Goal: Information Seeking & Learning: Understand process/instructions

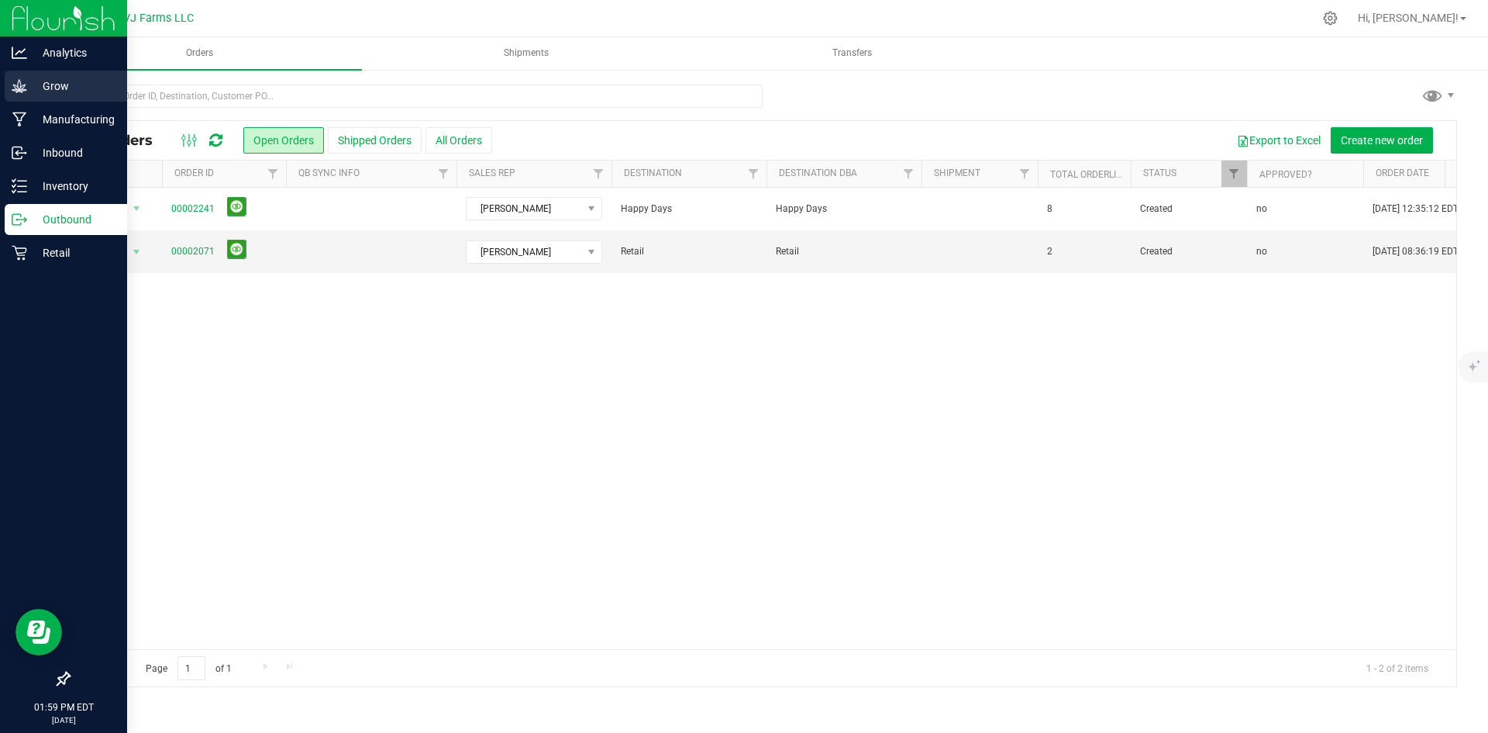
click at [39, 76] on div "Grow" at bounding box center [66, 86] width 122 height 31
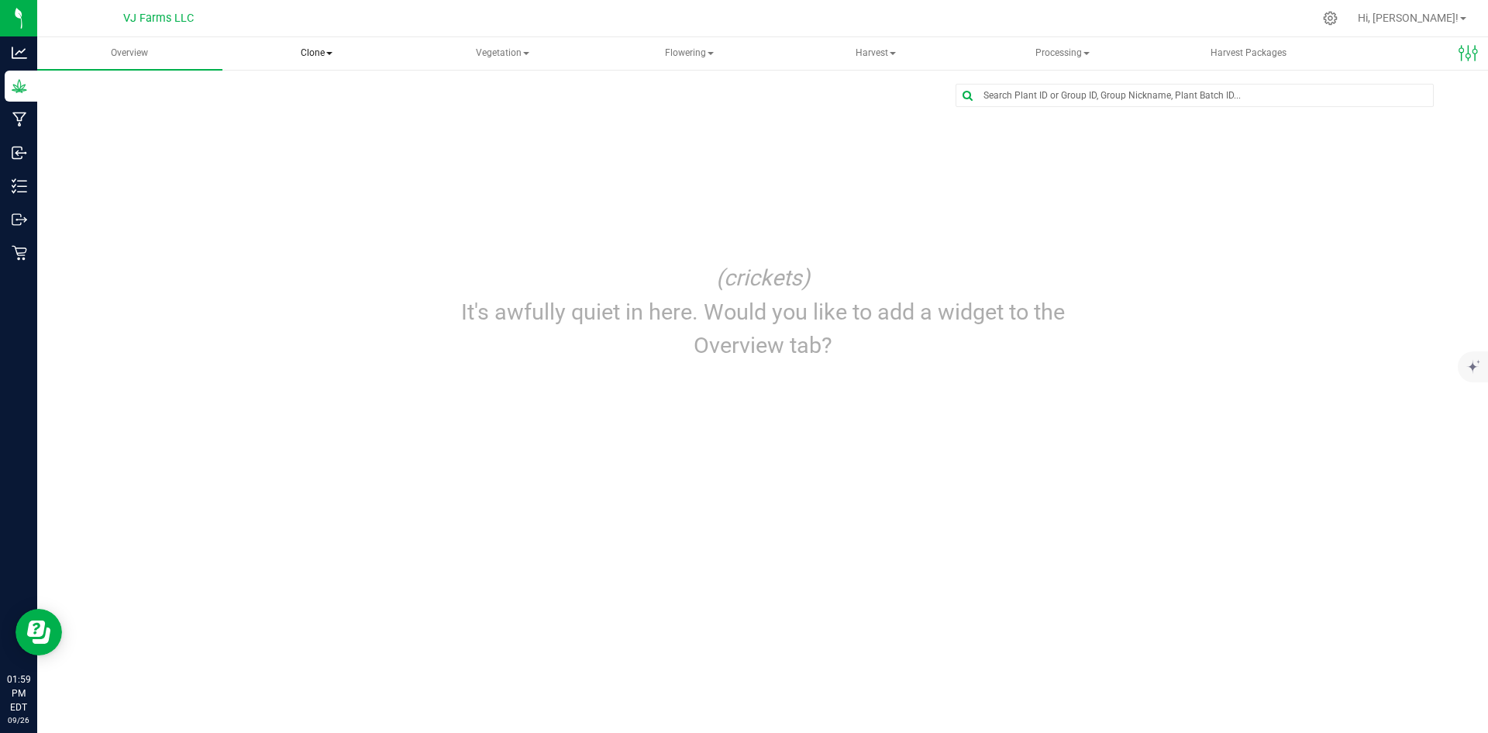
click at [322, 57] on span "Clone" at bounding box center [317, 53] width 184 height 31
click at [322, 57] on span "Clone" at bounding box center [316, 53] width 185 height 33
click at [315, 57] on span "Clone" at bounding box center [316, 53] width 185 height 33
click at [320, 111] on span "Cloning groups" at bounding box center [303, 111] width 117 height 13
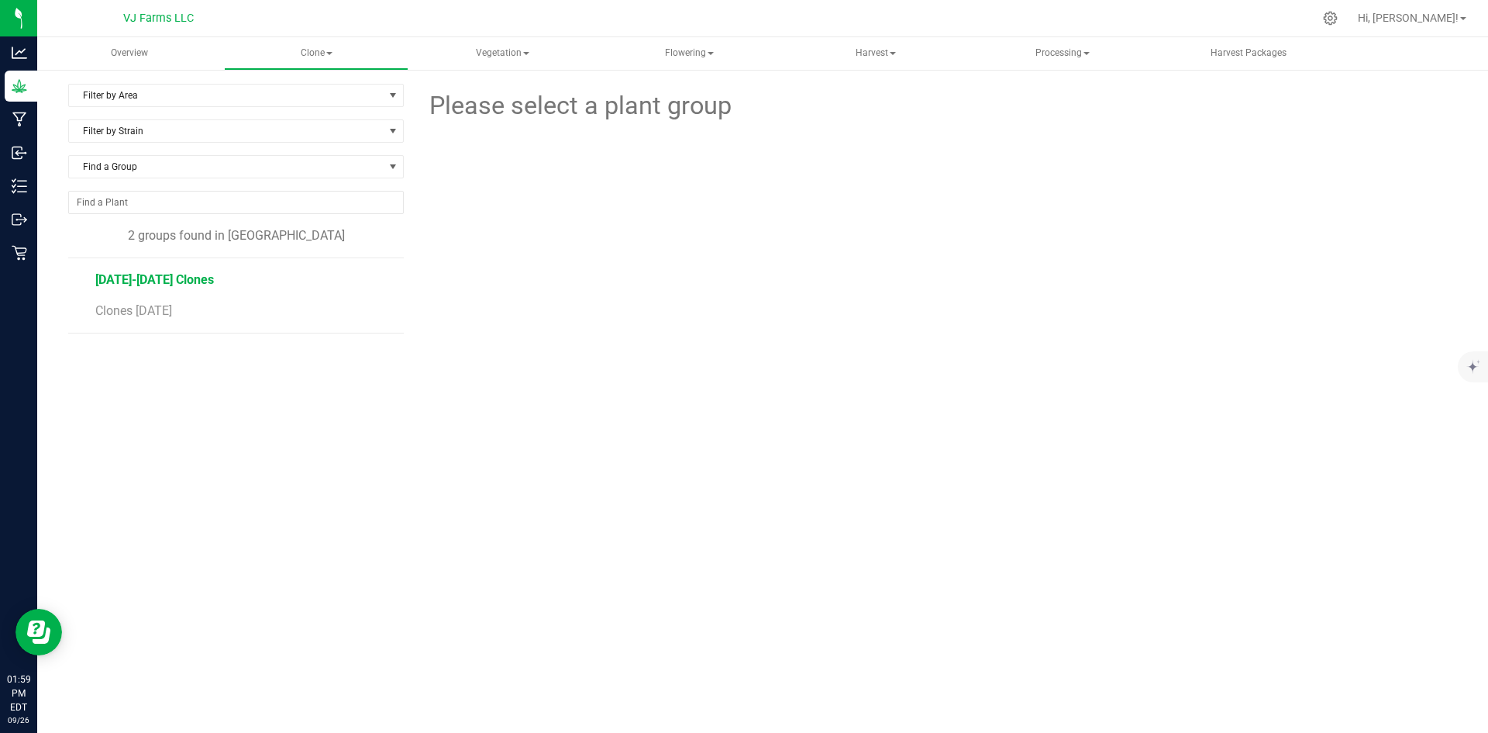
click at [165, 283] on span "[DATE]-[DATE] Clones" at bounding box center [154, 279] width 119 height 15
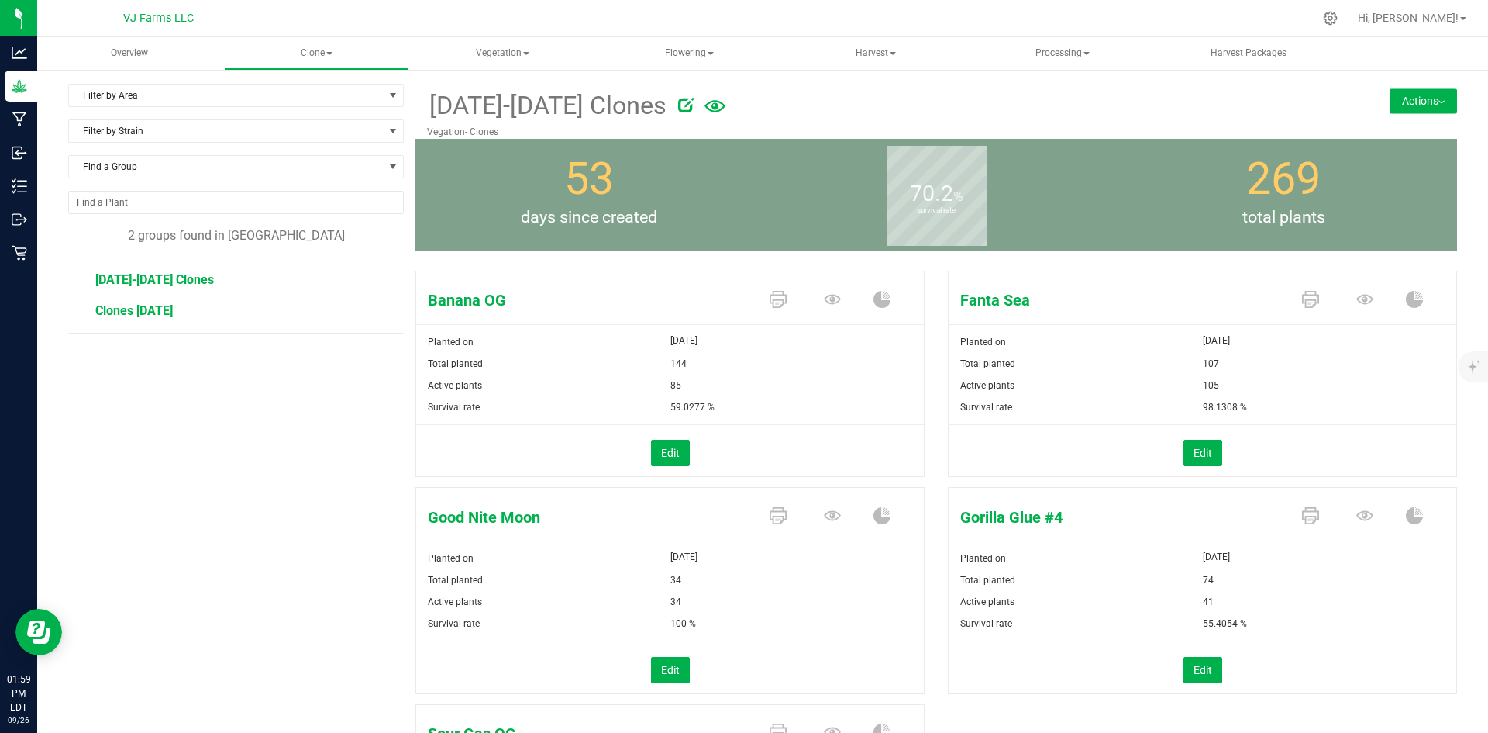
click at [139, 312] on span "Clones [DATE]" at bounding box center [134, 310] width 78 height 15
click at [211, 279] on span "[DATE]-[DATE] Clones" at bounding box center [154, 279] width 119 height 15
click at [216, 171] on span "Find a Group" at bounding box center [226, 167] width 315 height 22
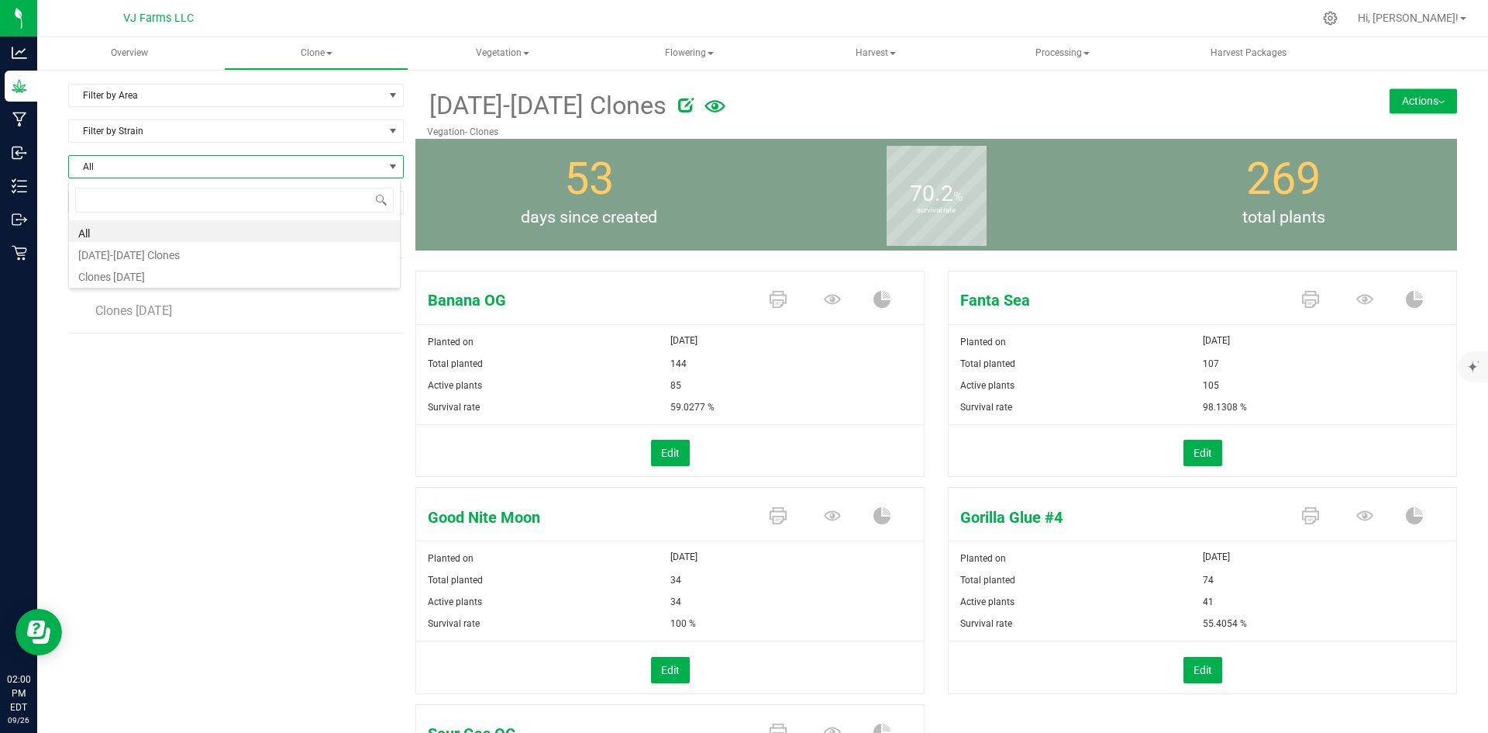
scroll to position [23, 333]
click at [220, 163] on span "All" at bounding box center [226, 167] width 315 height 22
click at [536, 47] on span "Vegetation" at bounding box center [503, 53] width 184 height 31
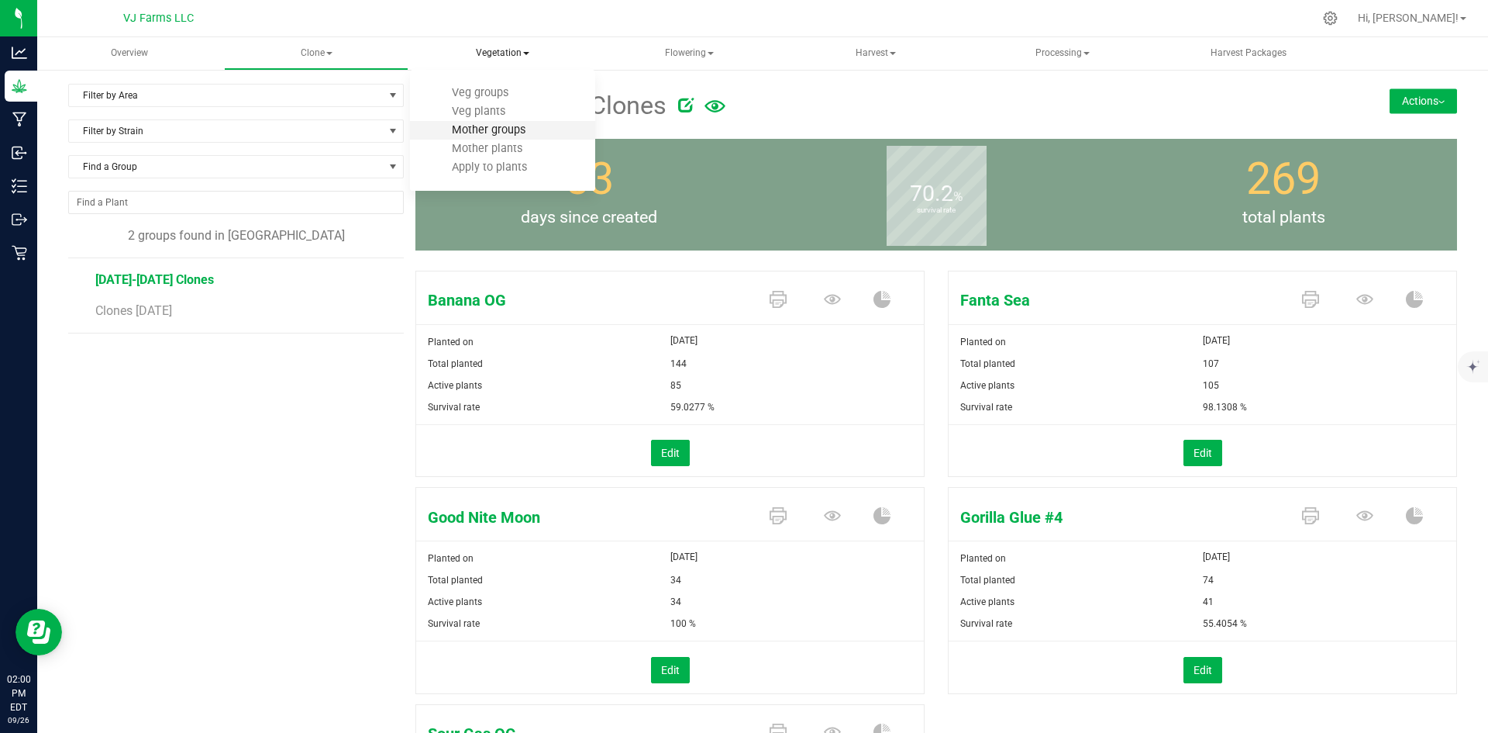
click at [512, 135] on span "Mother groups" at bounding box center [489, 129] width 116 height 13
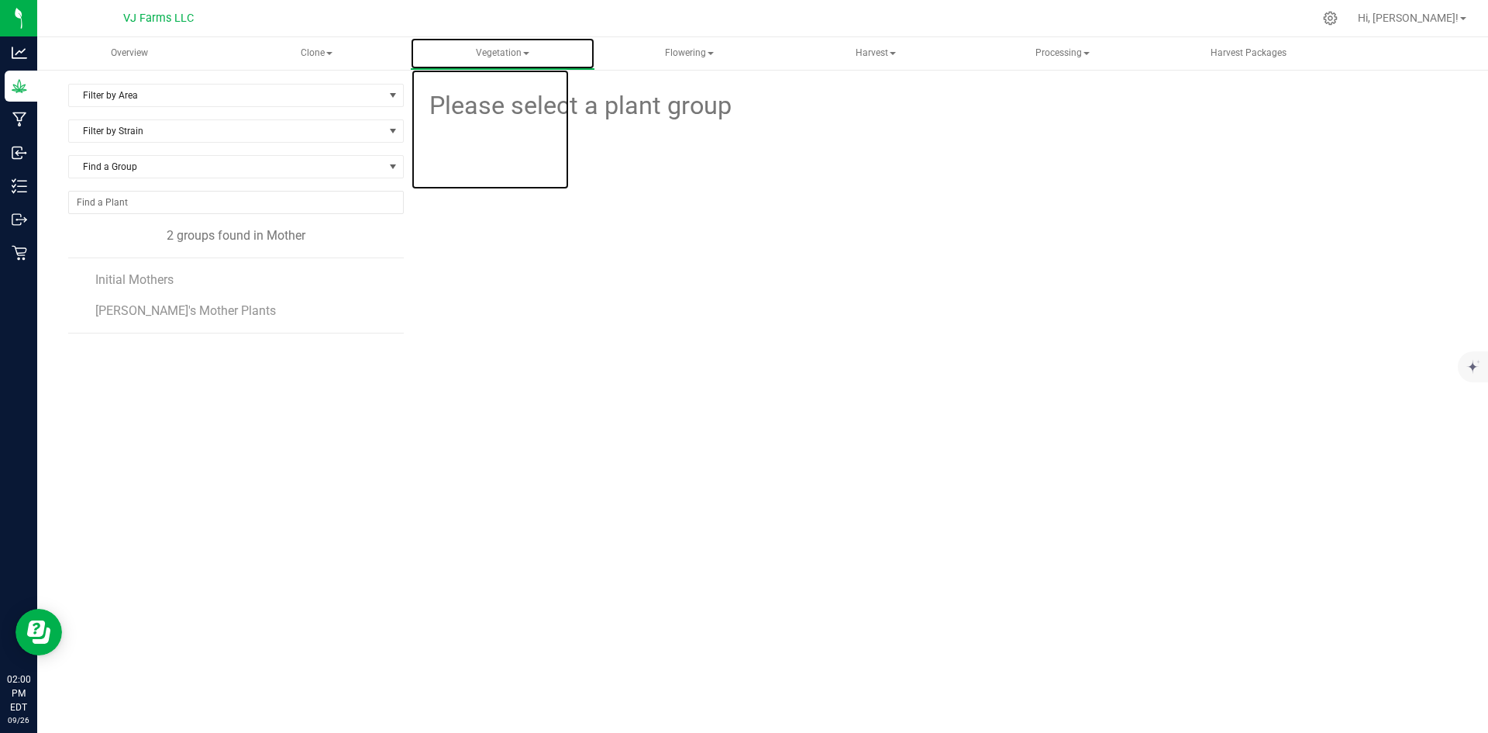
click at [513, 40] on span "Vegetation" at bounding box center [503, 53] width 184 height 31
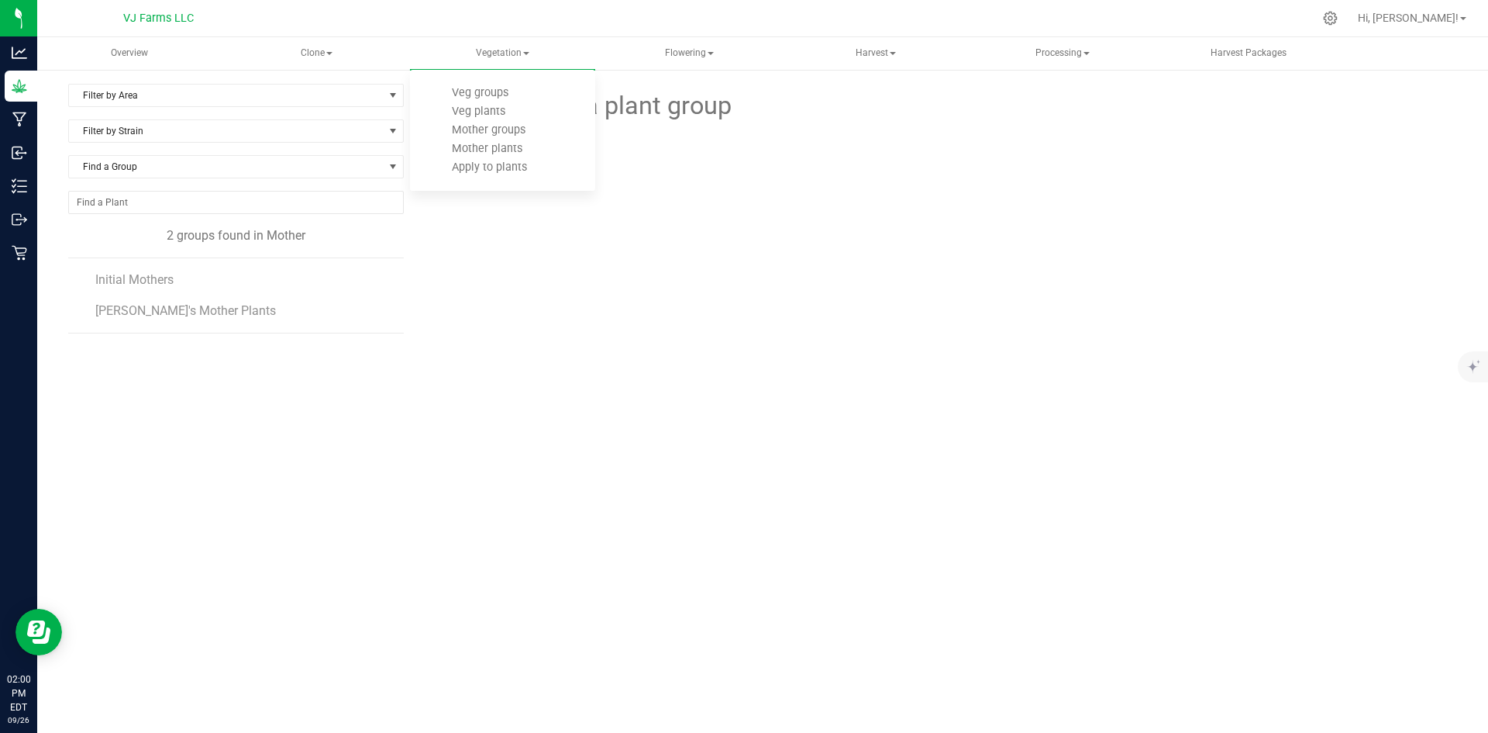
click at [298, 318] on li "Kai's Mother Plants" at bounding box center [244, 310] width 298 height 43
click at [132, 278] on span "Initial Mothers" at bounding box center [135, 279] width 81 height 15
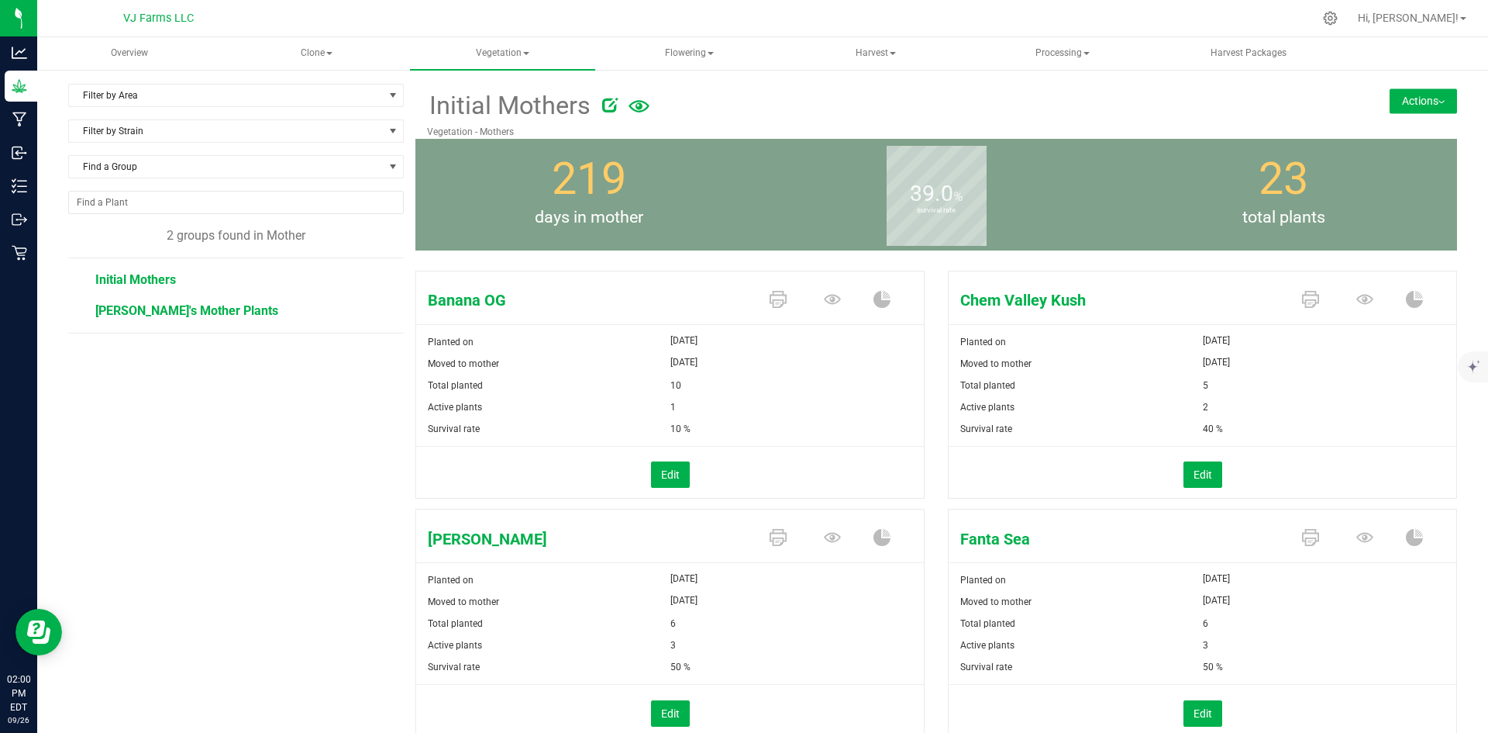
click at [169, 313] on span "Kai's Mother Plants" at bounding box center [186, 310] width 183 height 15
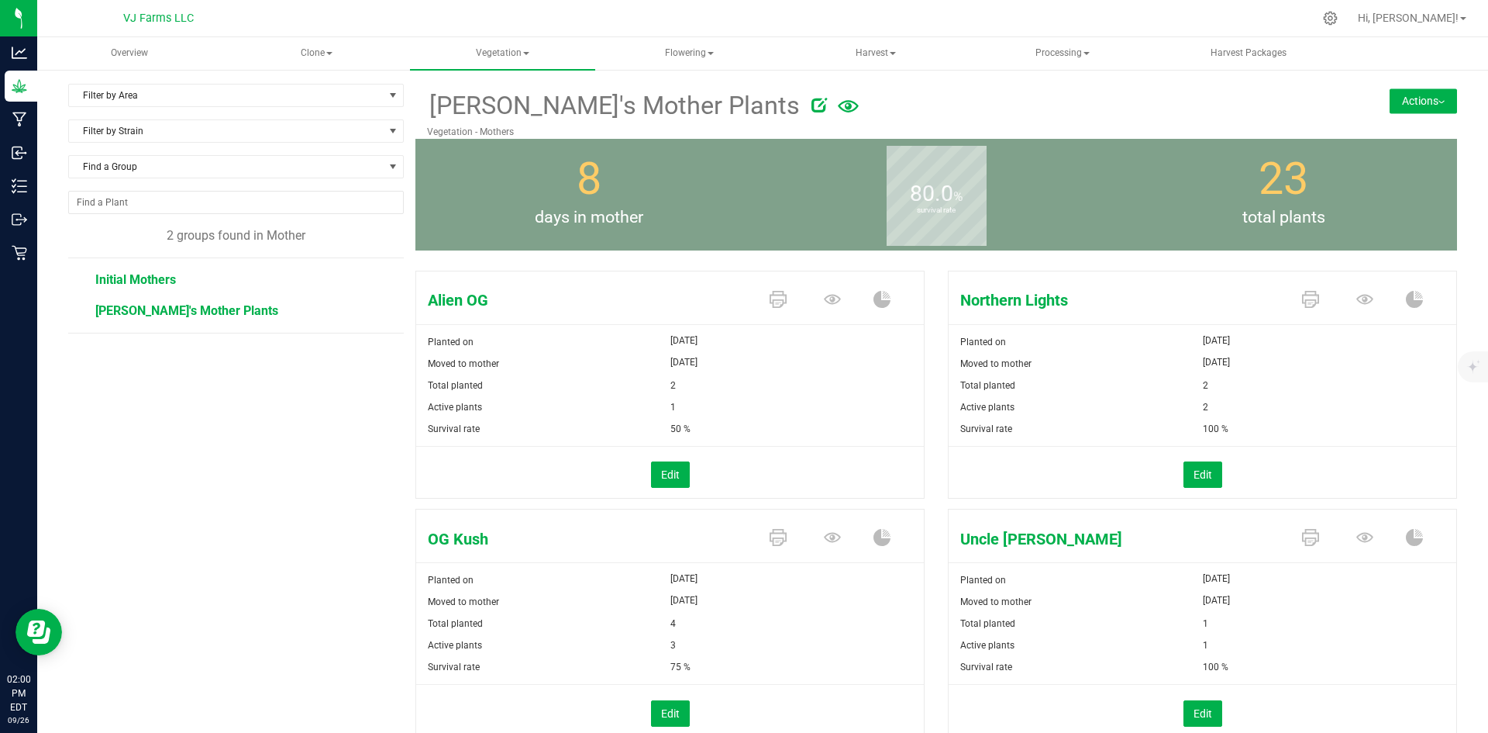
click at [119, 272] on span "Initial Mothers" at bounding box center [135, 279] width 81 height 15
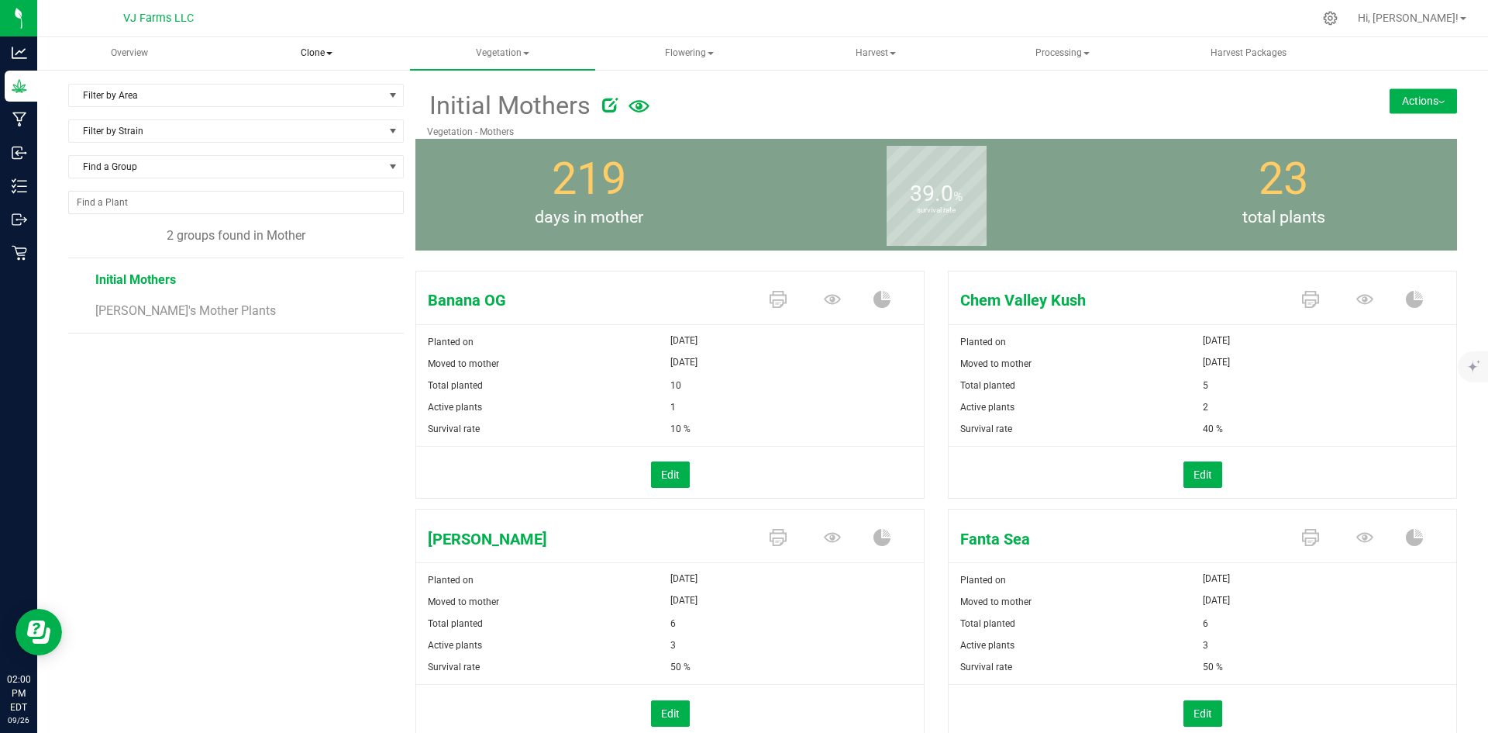
click at [320, 50] on span "Clone" at bounding box center [317, 53] width 184 height 31
click at [329, 113] on span "Cloning groups" at bounding box center [303, 111] width 117 height 13
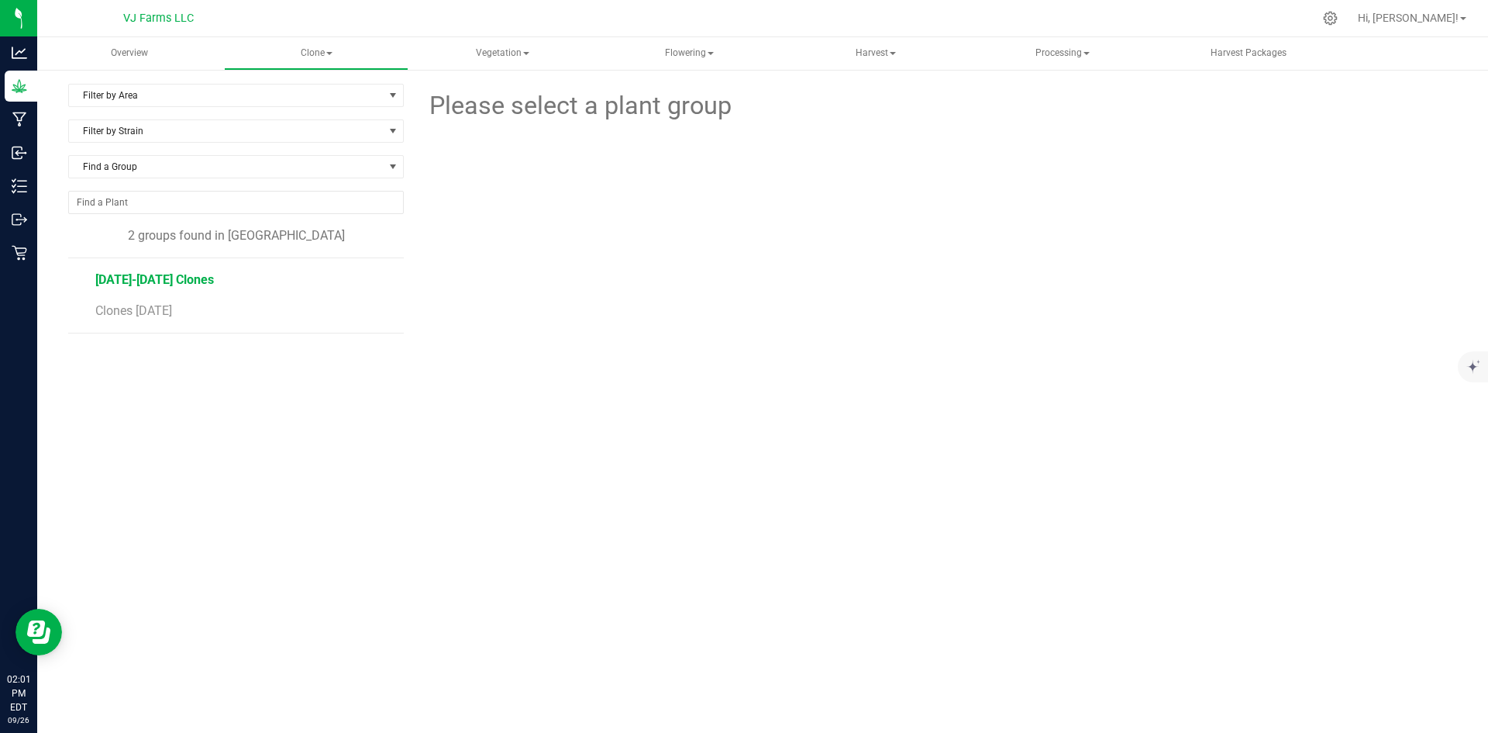
click at [176, 279] on span "August 4-6 2025 Clones" at bounding box center [154, 279] width 119 height 15
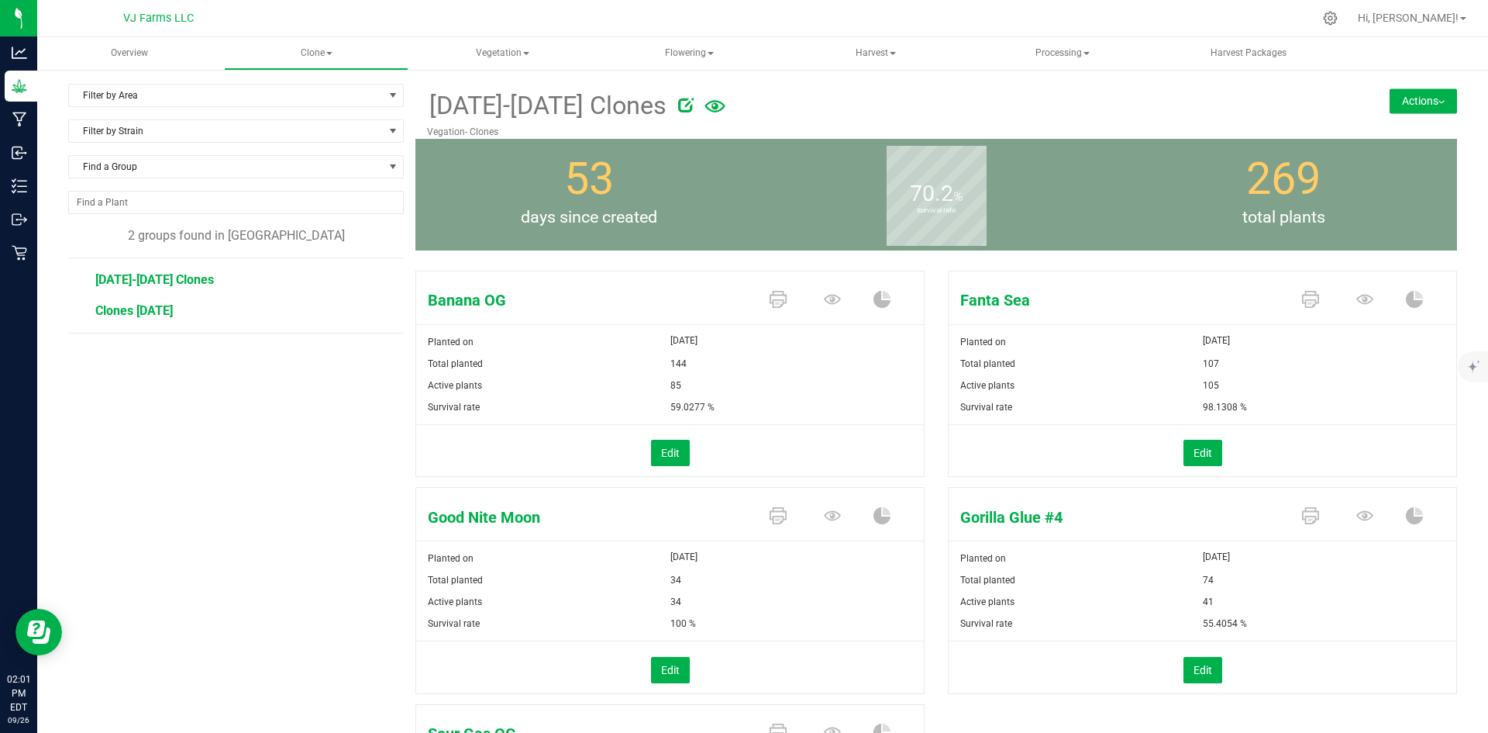
click at [166, 314] on span "Clones 8-27-25" at bounding box center [134, 310] width 78 height 15
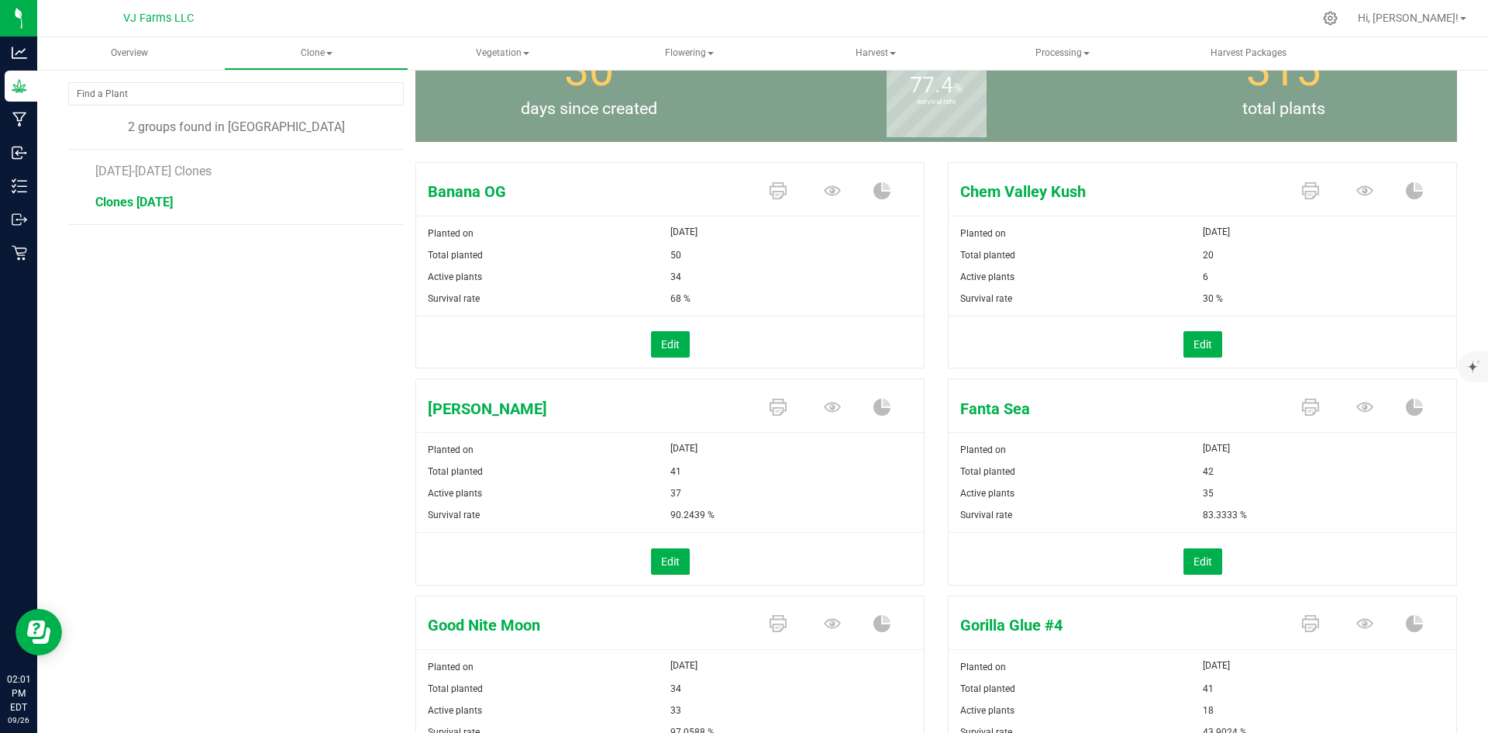
scroll to position [78, 0]
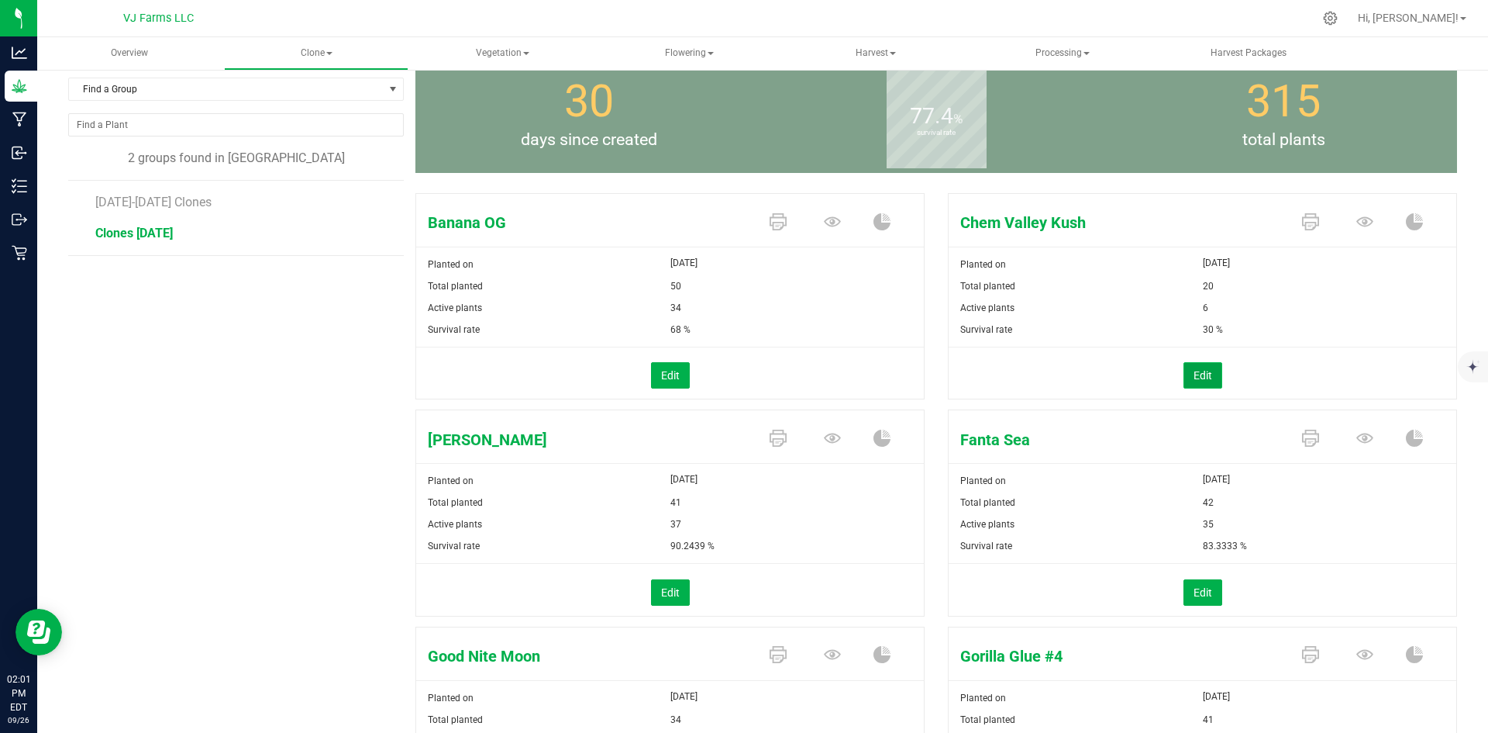
click at [1186, 381] on button "Edit" at bounding box center [1203, 375] width 39 height 26
click at [1148, 377] on link "Cancel" at bounding box center [1163, 377] width 33 height 16
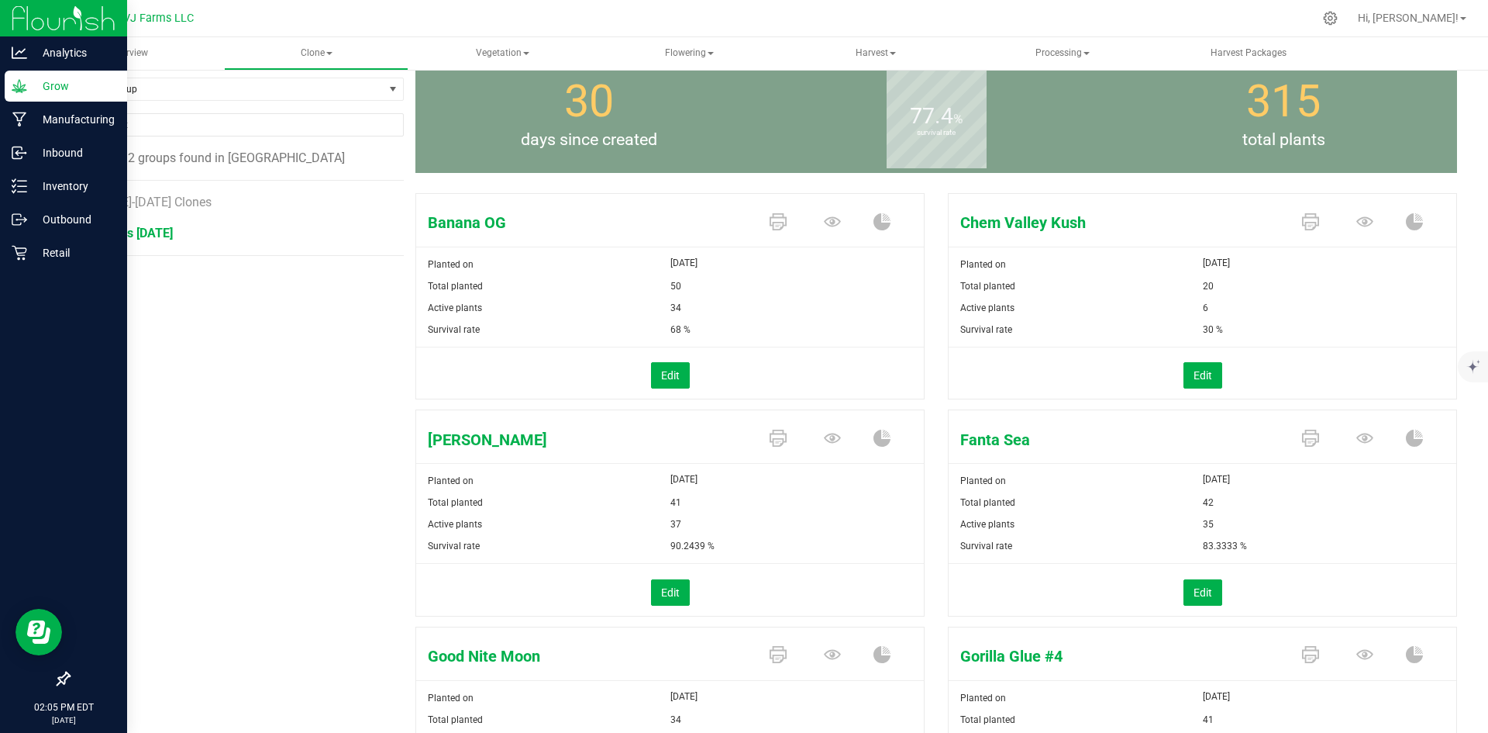
click at [36, 88] on p "Grow" at bounding box center [73, 86] width 93 height 19
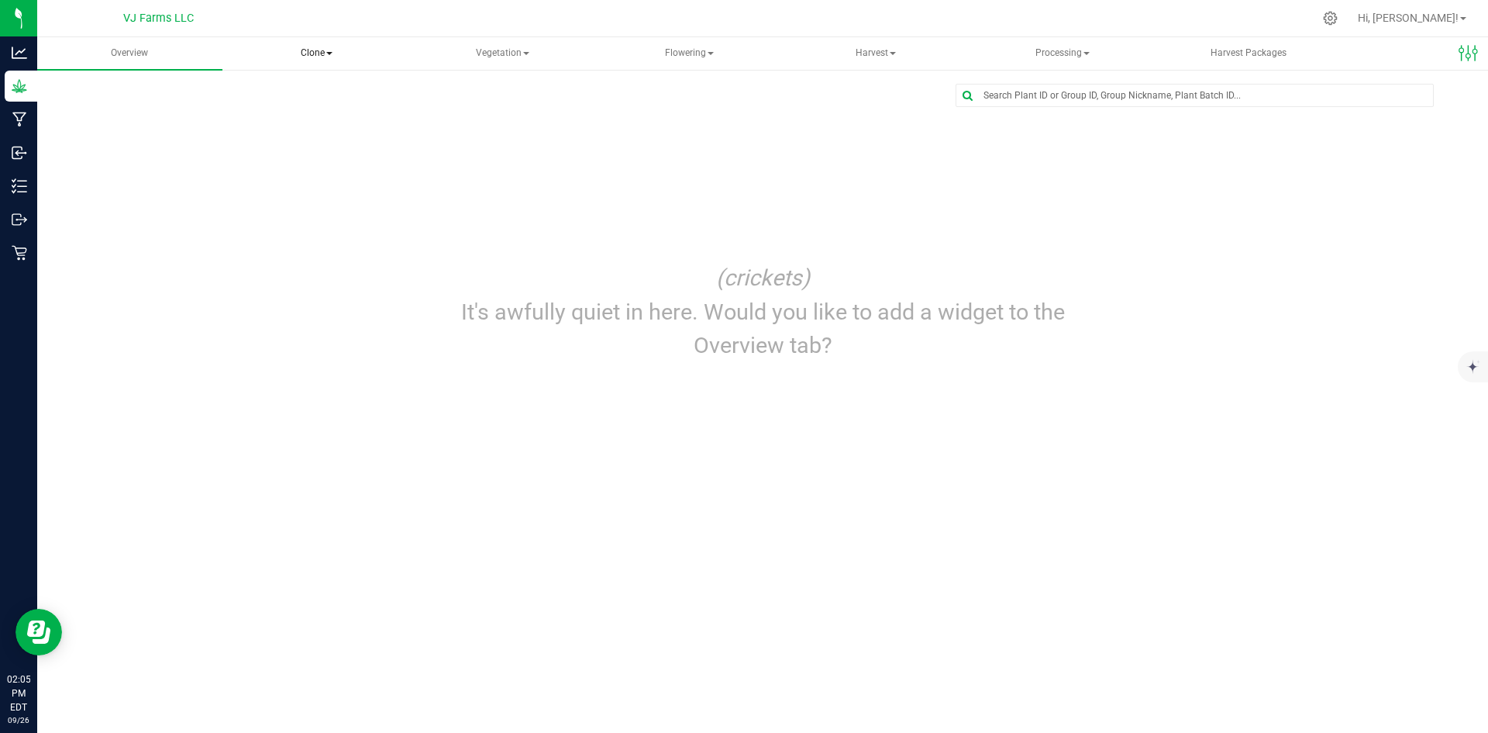
click at [341, 51] on span "Clone" at bounding box center [317, 53] width 184 height 31
click at [521, 50] on span "Vegetation" at bounding box center [503, 53] width 184 height 31
click at [496, 162] on span "Apply to plants" at bounding box center [489, 166] width 117 height 13
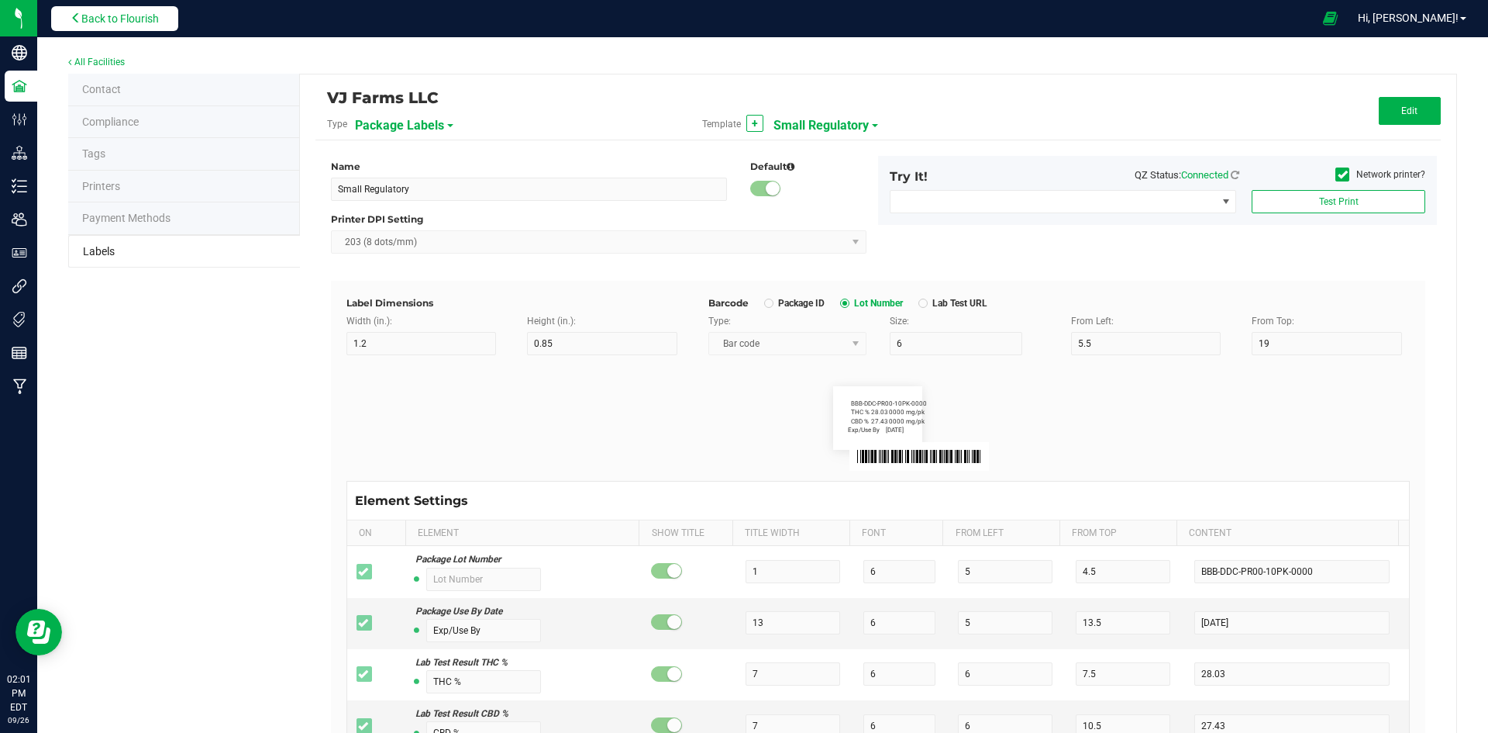
click at [140, 9] on button "Back to Flourish" at bounding box center [114, 18] width 127 height 25
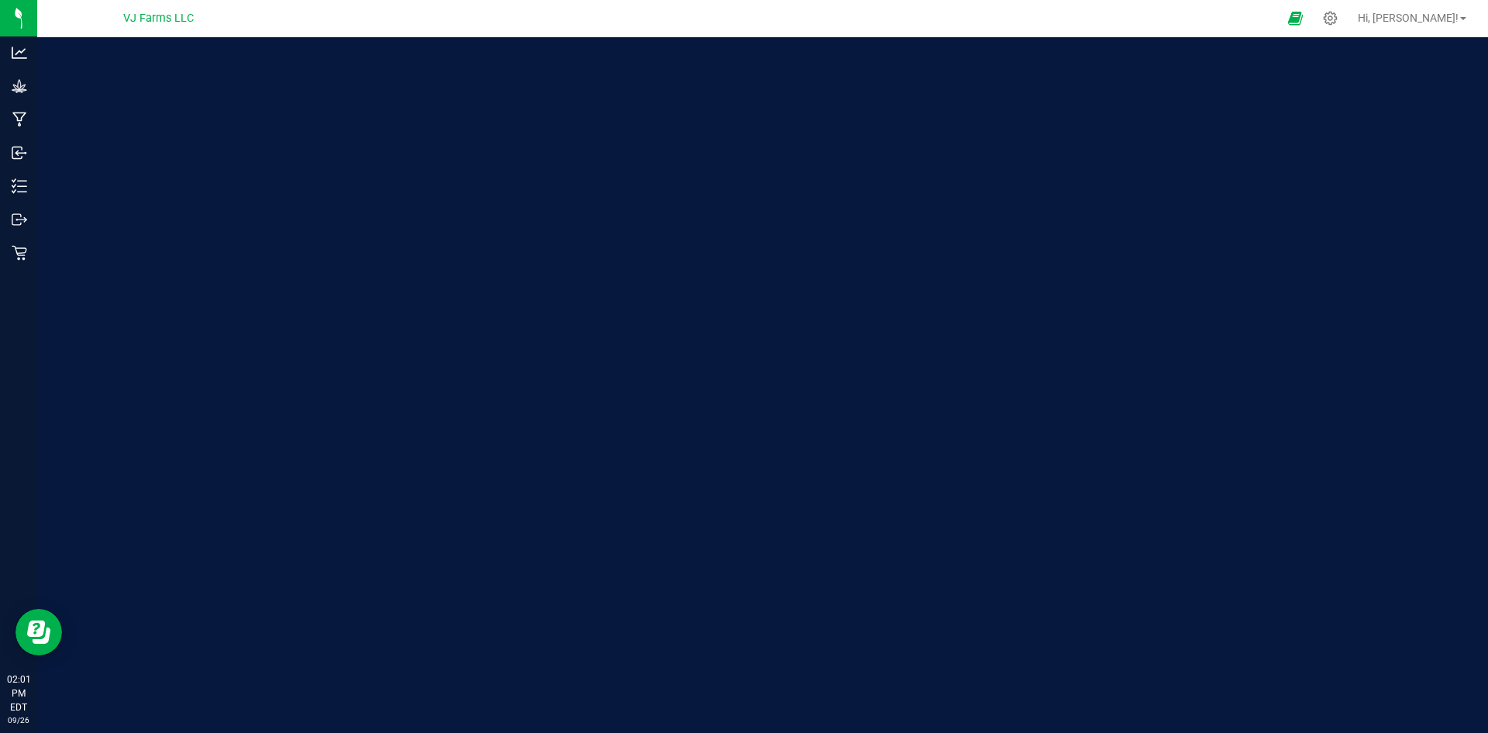
click at [159, 3] on div "VJ Farms LLC" at bounding box center [161, 18] width 233 height 30
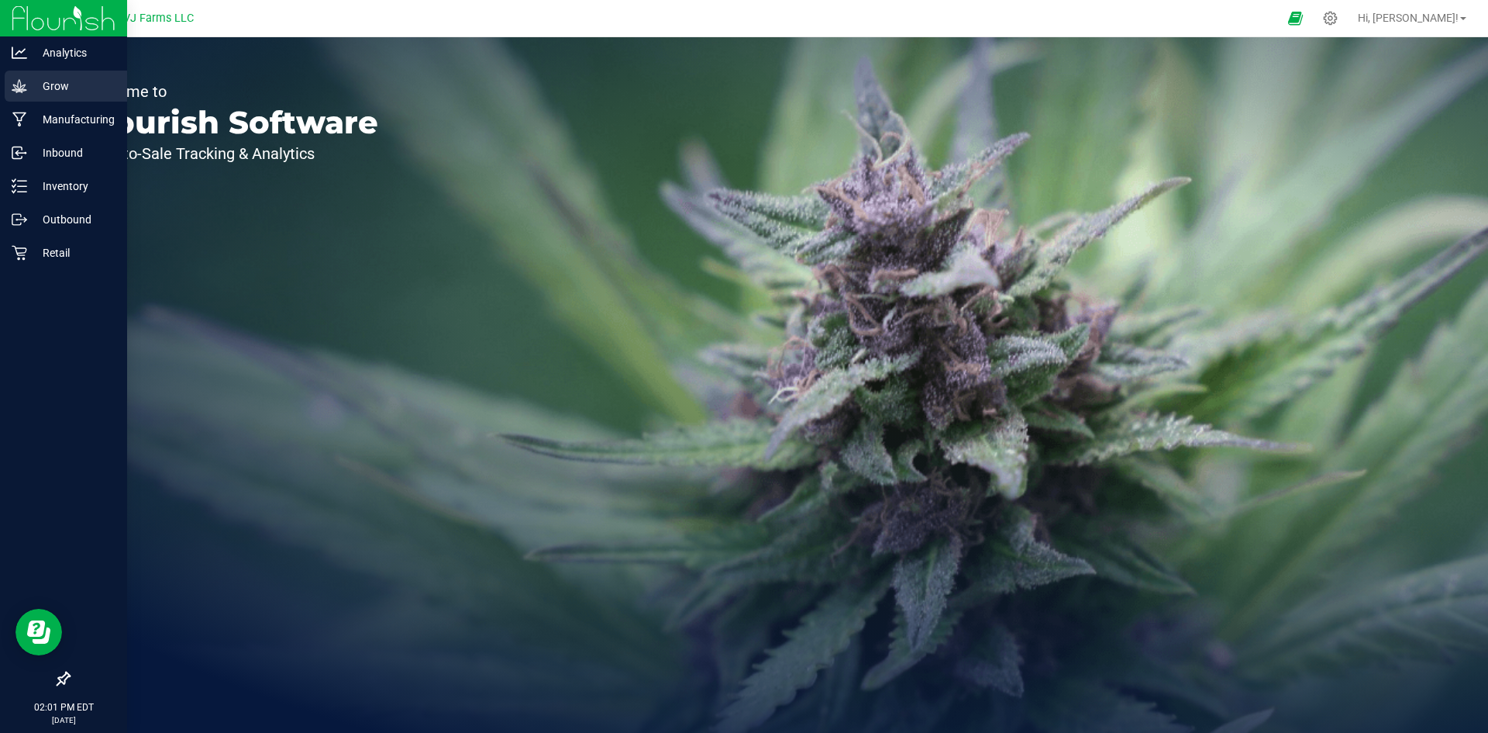
click at [34, 93] on p "Grow" at bounding box center [73, 86] width 93 height 19
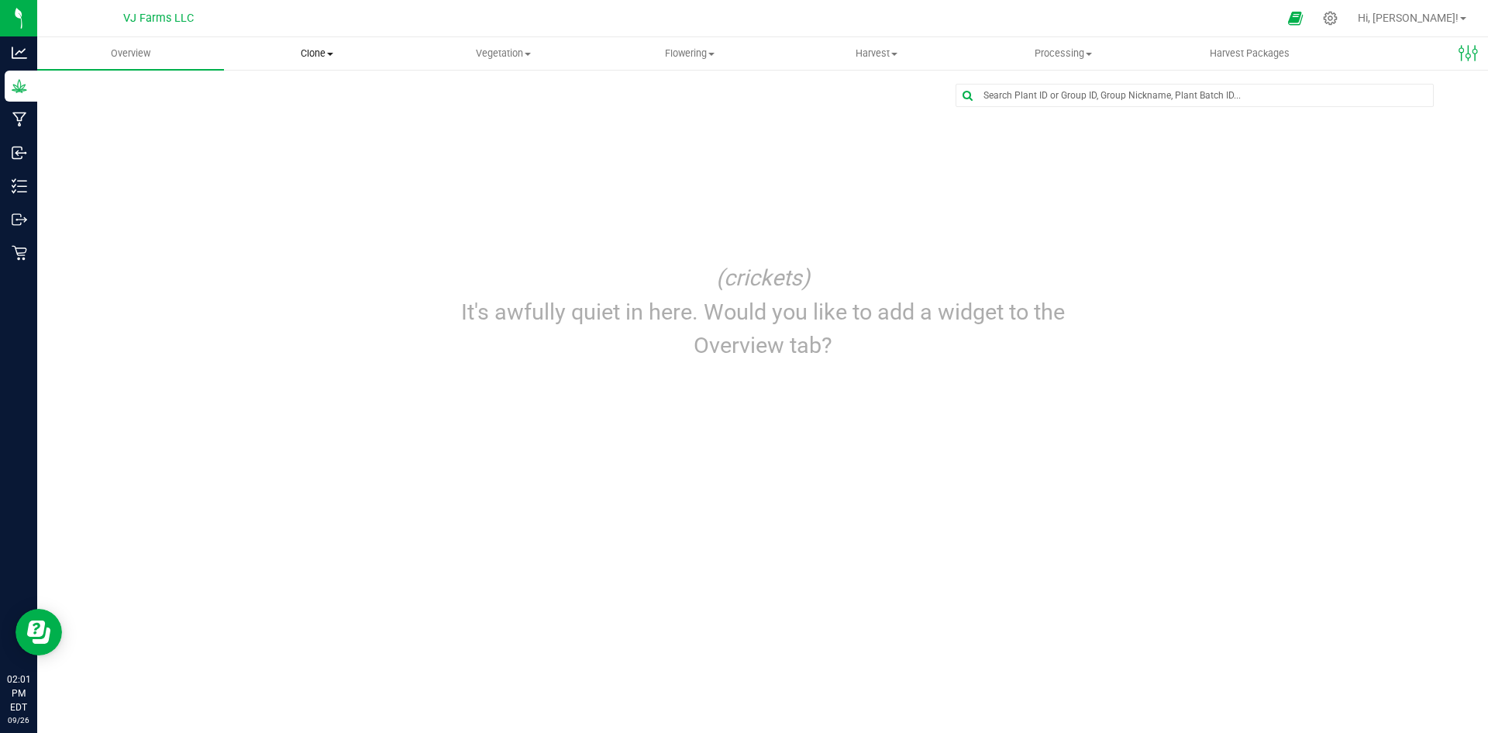
click at [312, 54] on span "Clone" at bounding box center [317, 54] width 185 height 14
click at [505, 53] on span "Vegetation" at bounding box center [503, 54] width 185 height 14
click at [495, 98] on span "Veg groups" at bounding box center [459, 93] width 98 height 13
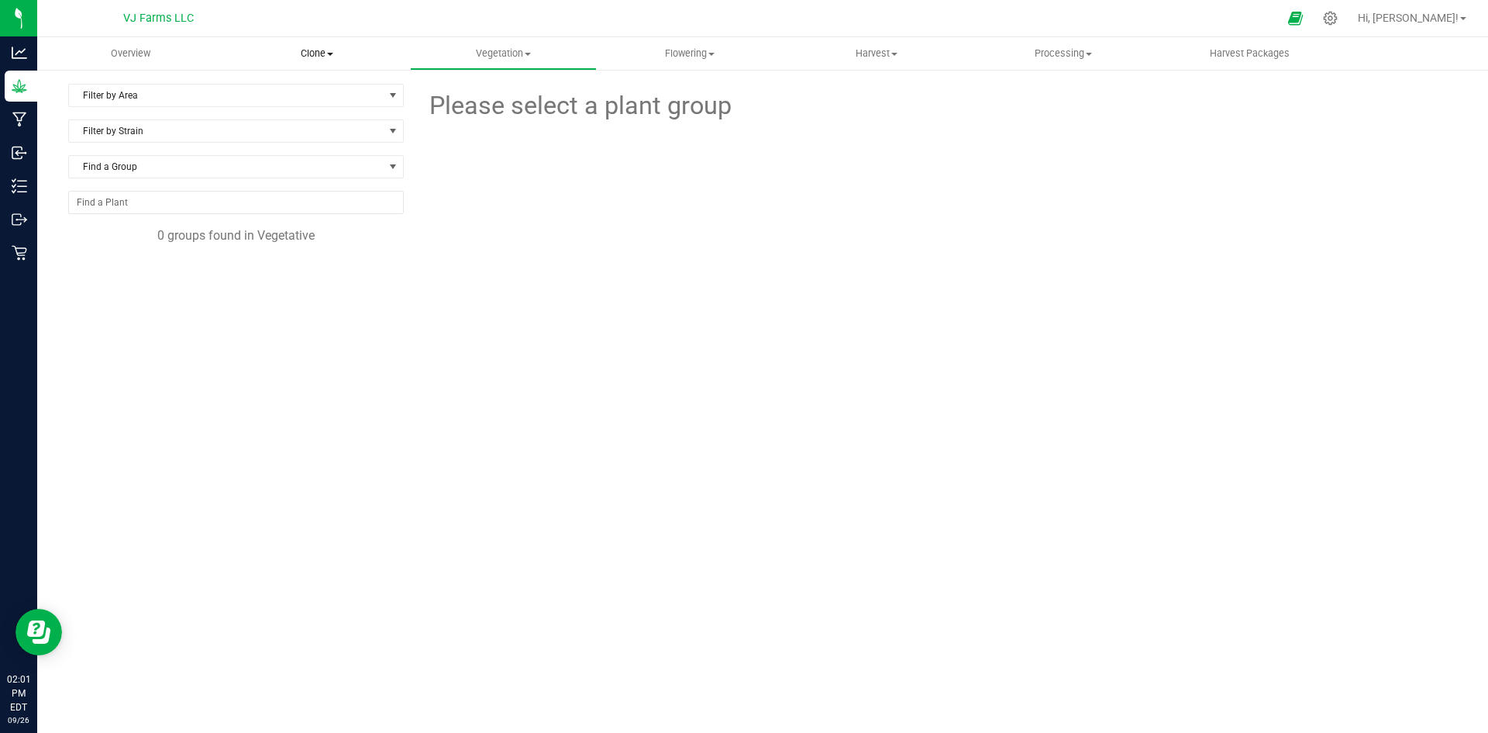
click at [364, 56] on span "Clone" at bounding box center [317, 54] width 185 height 14
click at [489, 52] on span "Vegetation" at bounding box center [503, 54] width 185 height 14
click at [335, 52] on span "Clone" at bounding box center [317, 54] width 185 height 14
click at [490, 57] on span "Vegetation" at bounding box center [503, 54] width 185 height 14
click at [504, 124] on span "Mother groups" at bounding box center [468, 130] width 116 height 13
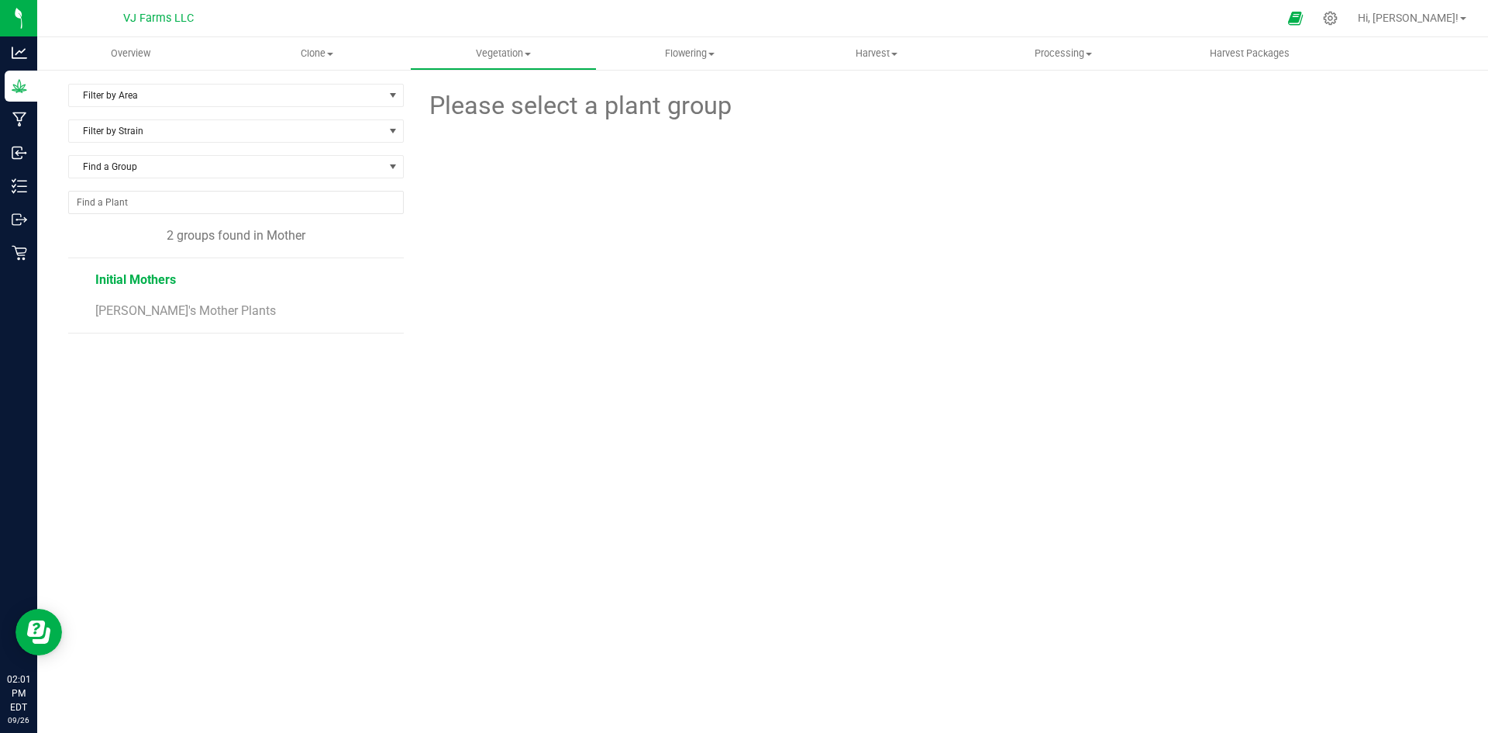
click at [149, 272] on span "Initial Mothers" at bounding box center [135, 279] width 81 height 15
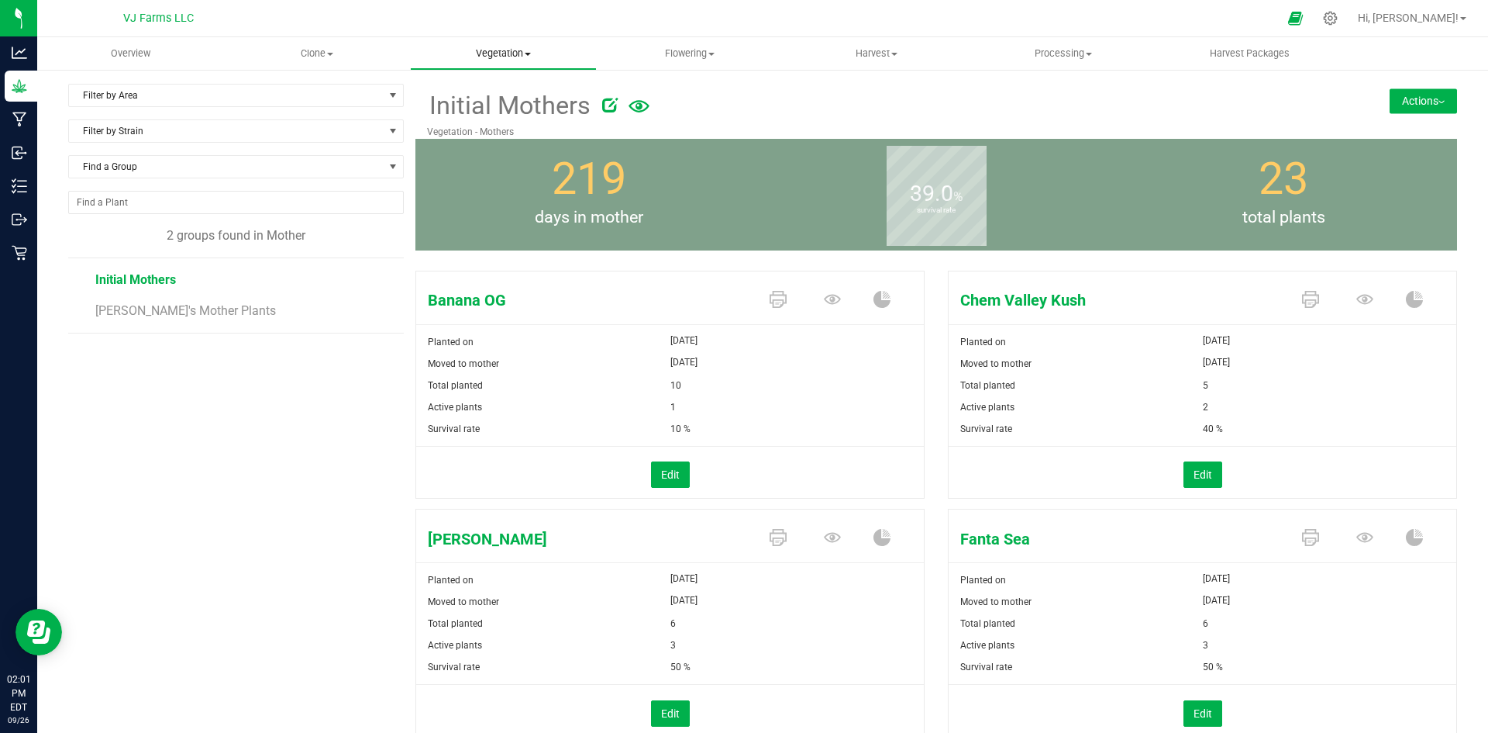
click at [527, 49] on span "Vegetation" at bounding box center [503, 54] width 185 height 14
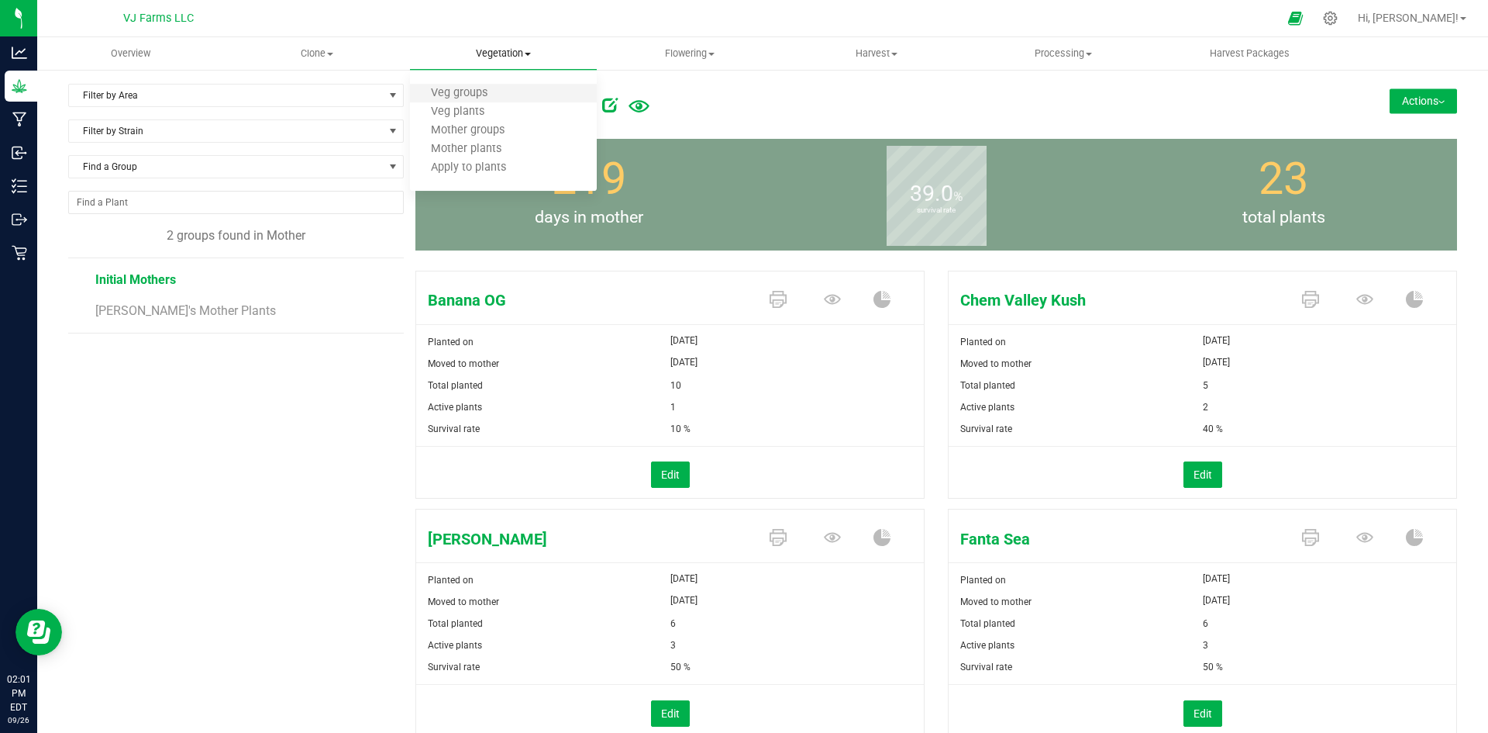
click at [509, 93] on li "Veg groups" at bounding box center [503, 93] width 187 height 19
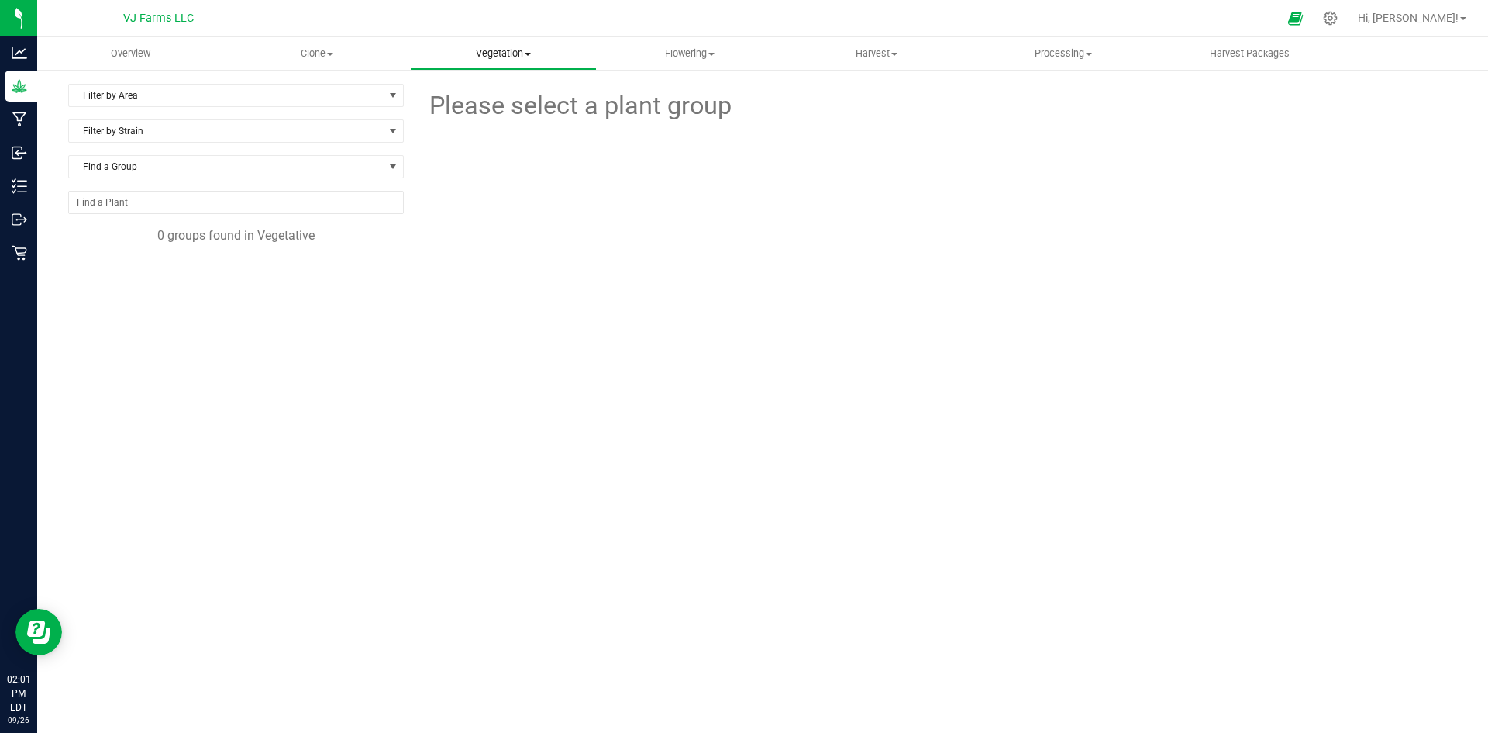
click at [516, 51] on span "Vegetation" at bounding box center [503, 54] width 185 height 14
click at [484, 110] on span "Veg plants" at bounding box center [457, 111] width 95 height 13
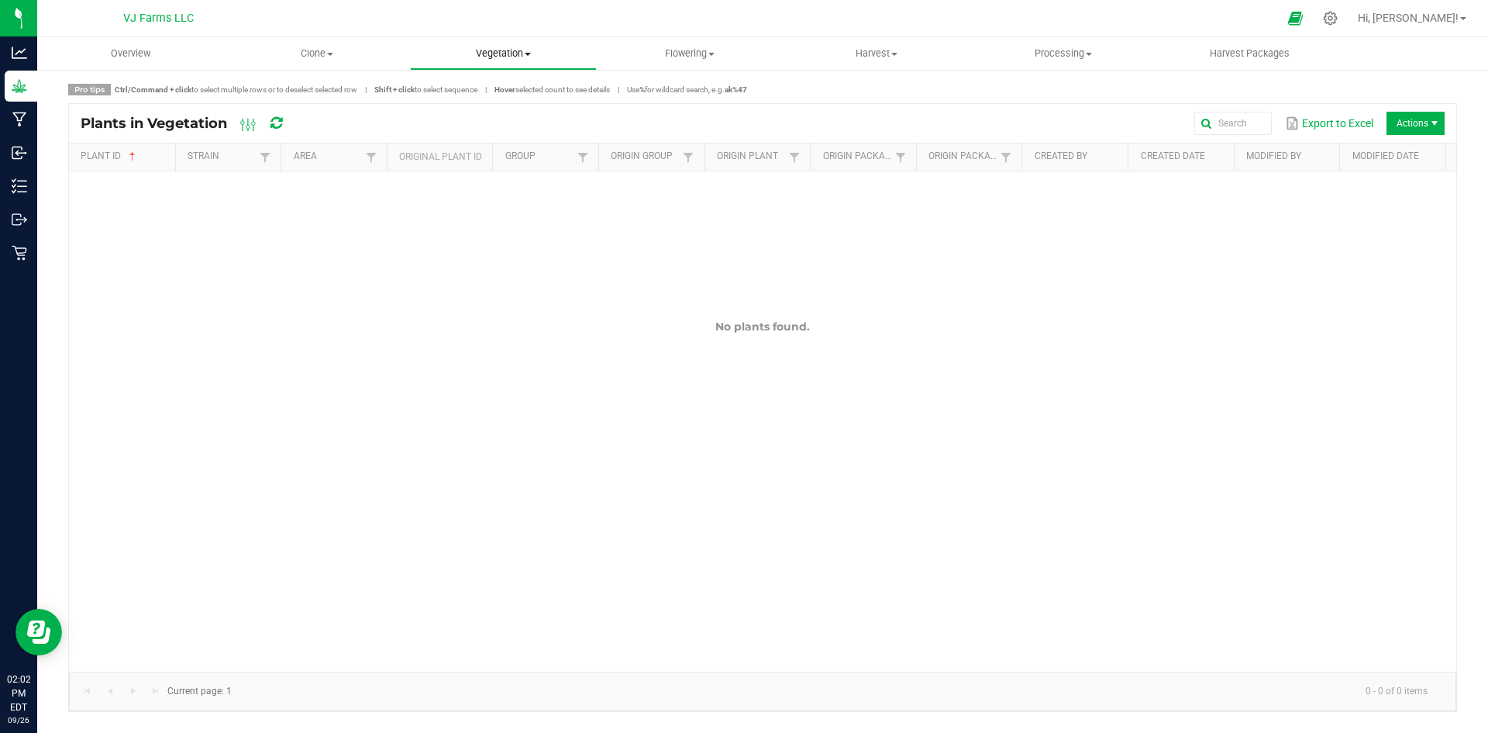
click at [527, 44] on uib-tab-heading "Vegetation Veg groups Veg plants Mother groups Mother plants Apply to plants" at bounding box center [503, 53] width 185 height 31
click at [495, 98] on span "Veg groups" at bounding box center [459, 93] width 98 height 13
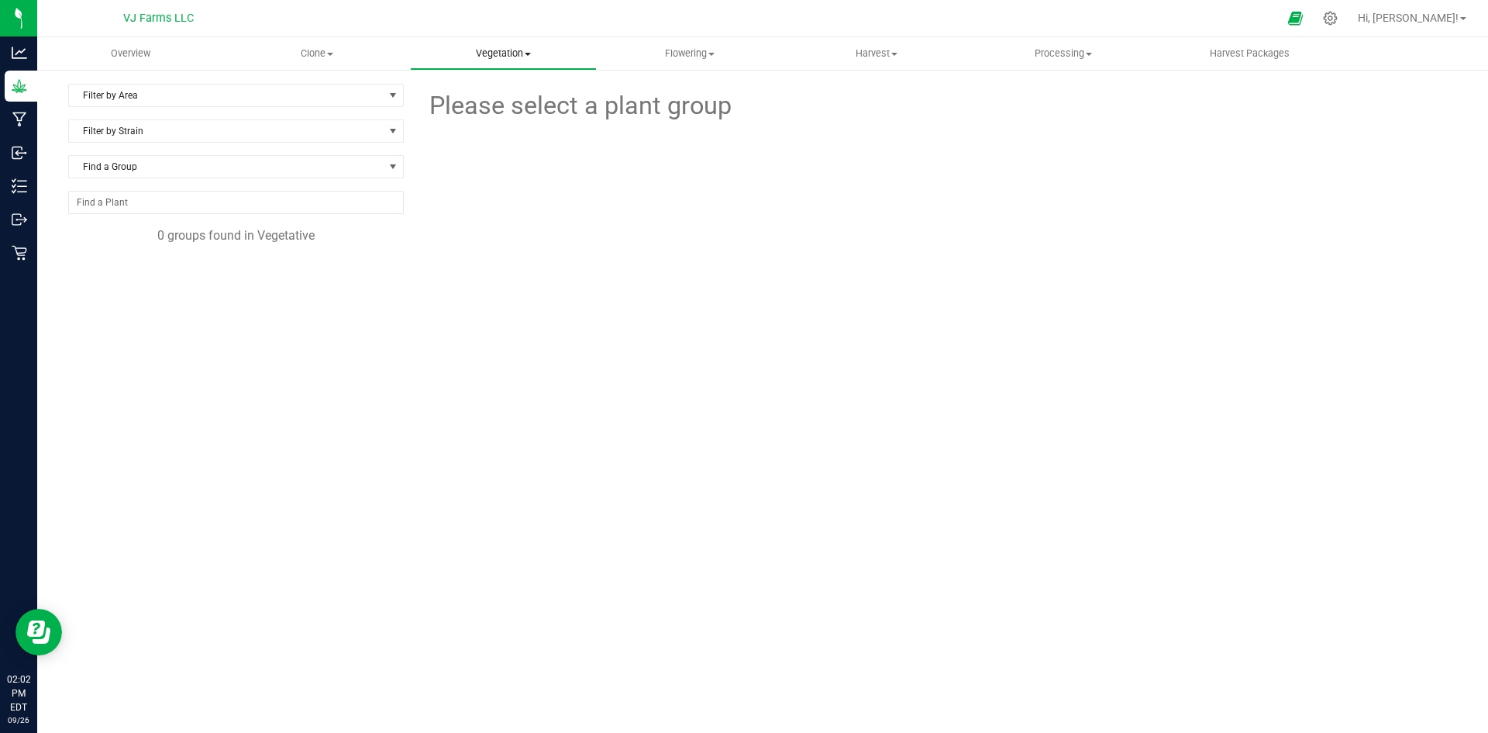
click at [482, 53] on span "Vegetation" at bounding box center [503, 54] width 185 height 14
click at [483, 129] on span "Mother groups" at bounding box center [468, 130] width 116 height 13
click at [507, 66] on uib-tab-heading "Vegetation Veg groups Veg plants Mother groups Mother plants Apply to plants" at bounding box center [503, 53] width 185 height 31
click at [485, 95] on span "Veg groups" at bounding box center [459, 93] width 98 height 13
click at [513, 48] on span "Vegetation" at bounding box center [503, 54] width 185 height 14
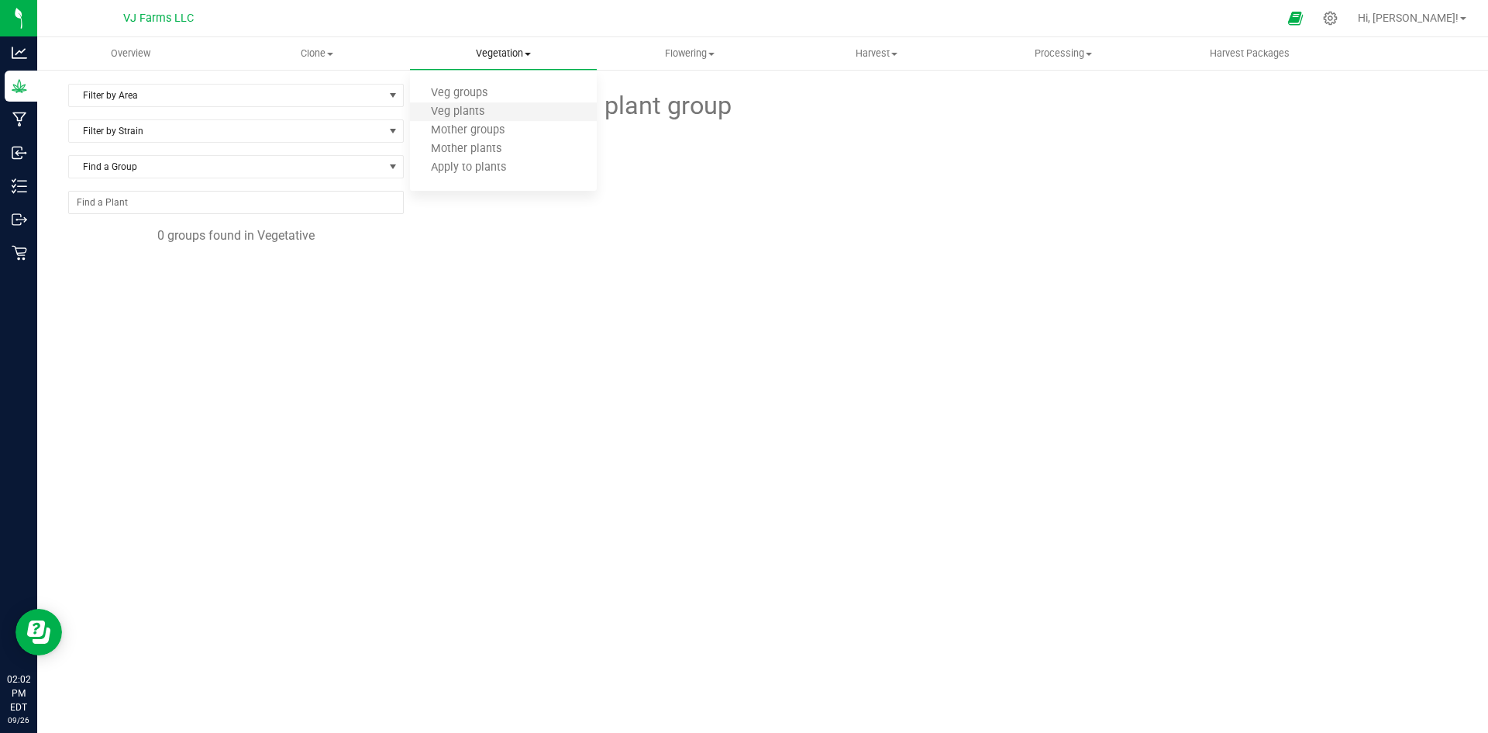
click at [470, 103] on li "Veg plants" at bounding box center [503, 112] width 187 height 19
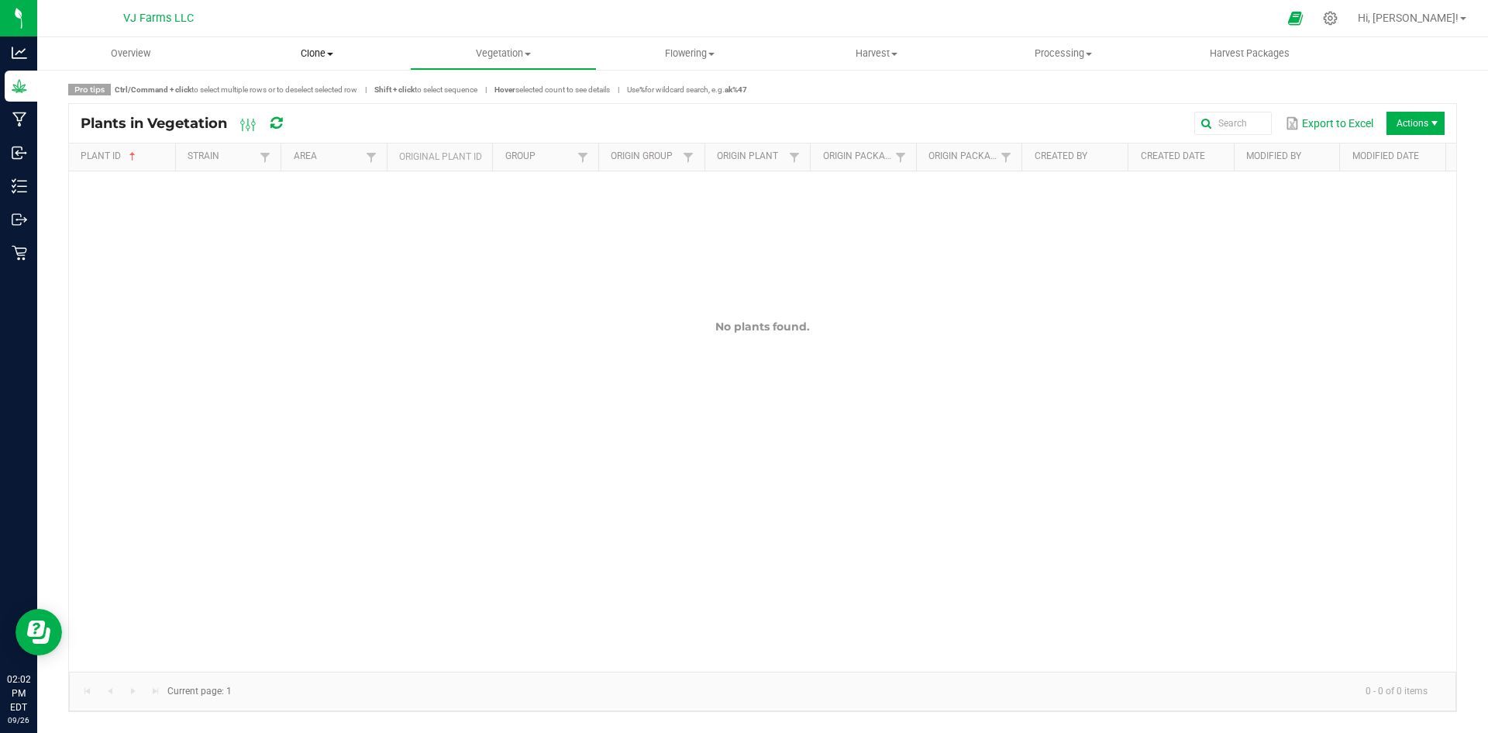
click at [333, 53] on span at bounding box center [330, 54] width 6 height 3
click at [331, 107] on span "Cloning groups" at bounding box center [282, 111] width 117 height 13
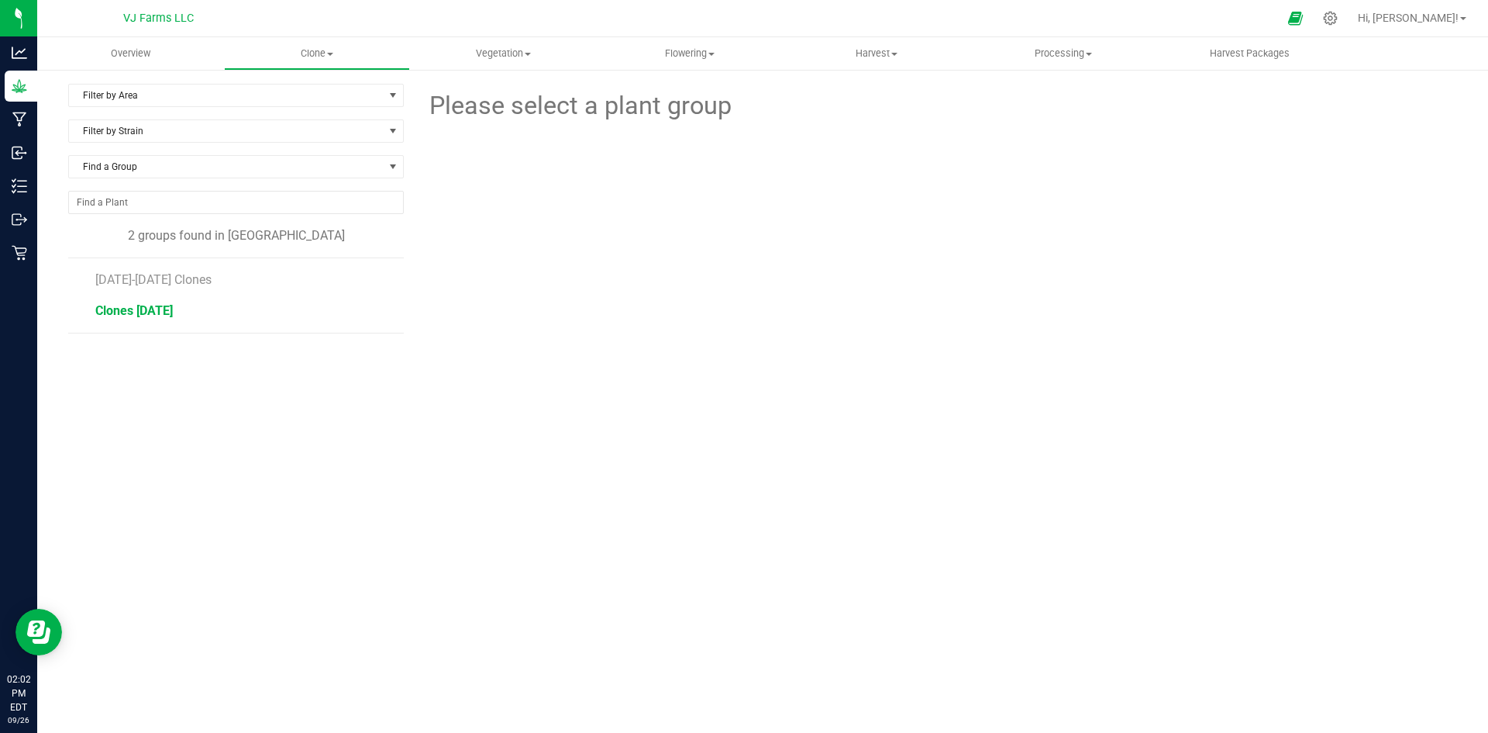
click at [162, 312] on span "Clones 8-27-25" at bounding box center [134, 310] width 78 height 15
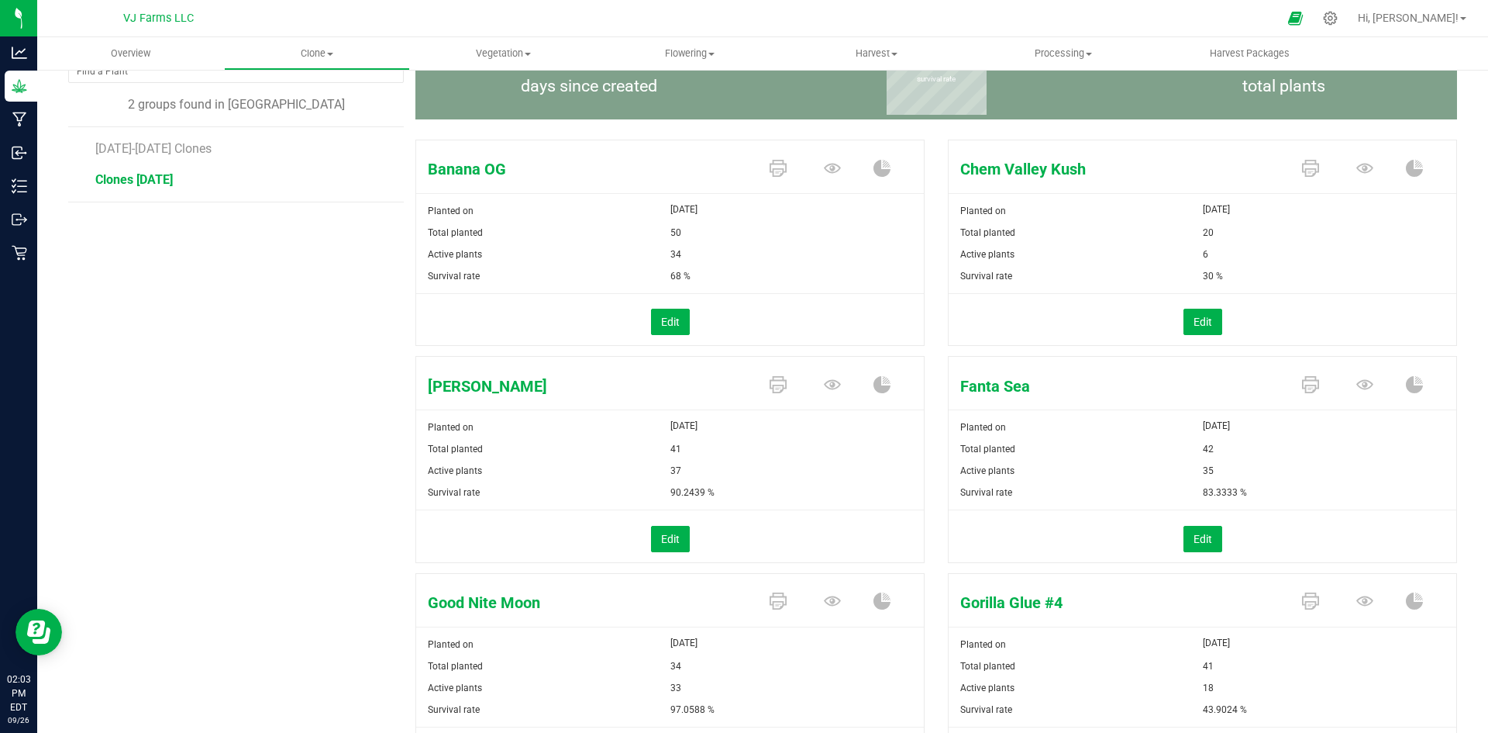
scroll to position [155, 0]
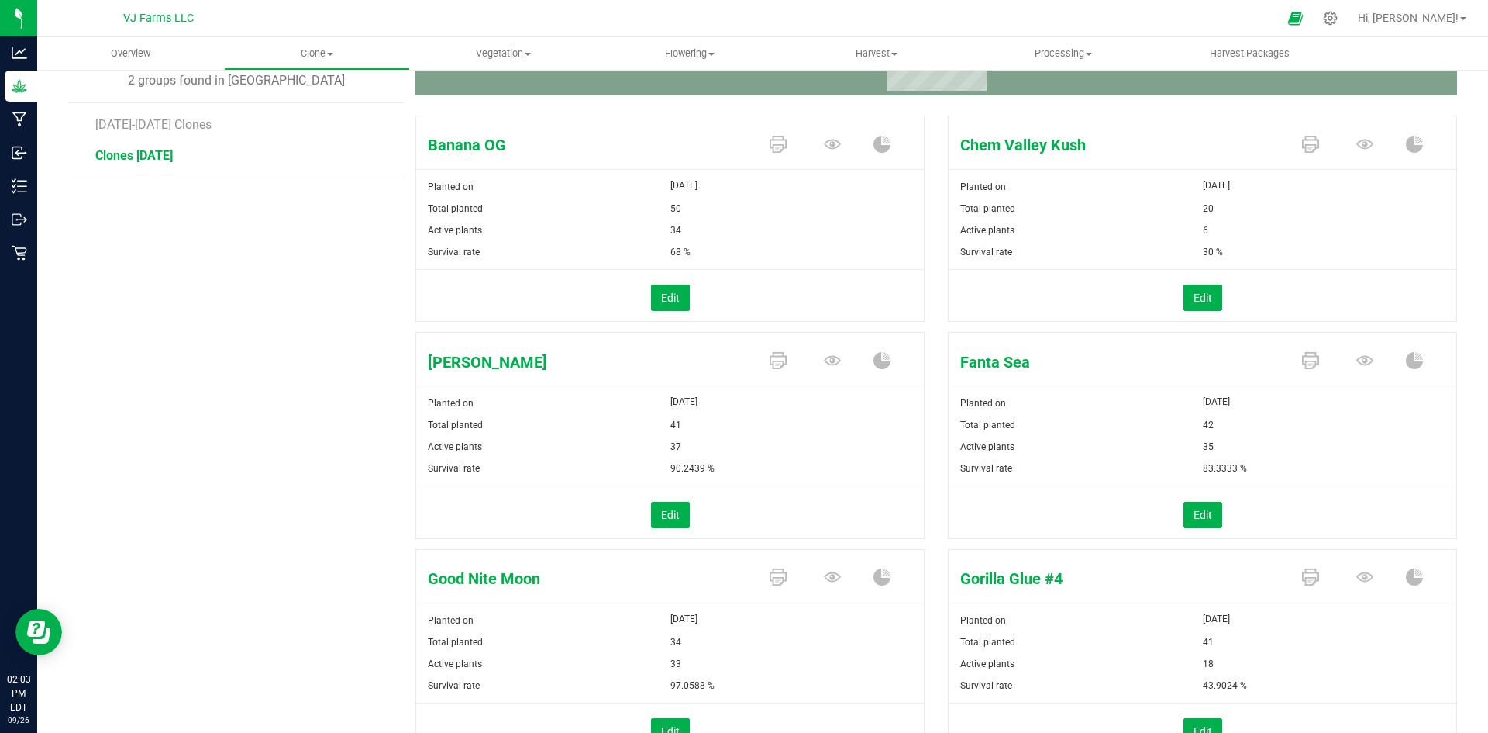
drag, startPoint x: 66, startPoint y: 78, endPoint x: 153, endPoint y: 106, distance: 92.2
click at [181, 118] on span "August 4-6 2025 Clones" at bounding box center [154, 124] width 119 height 15
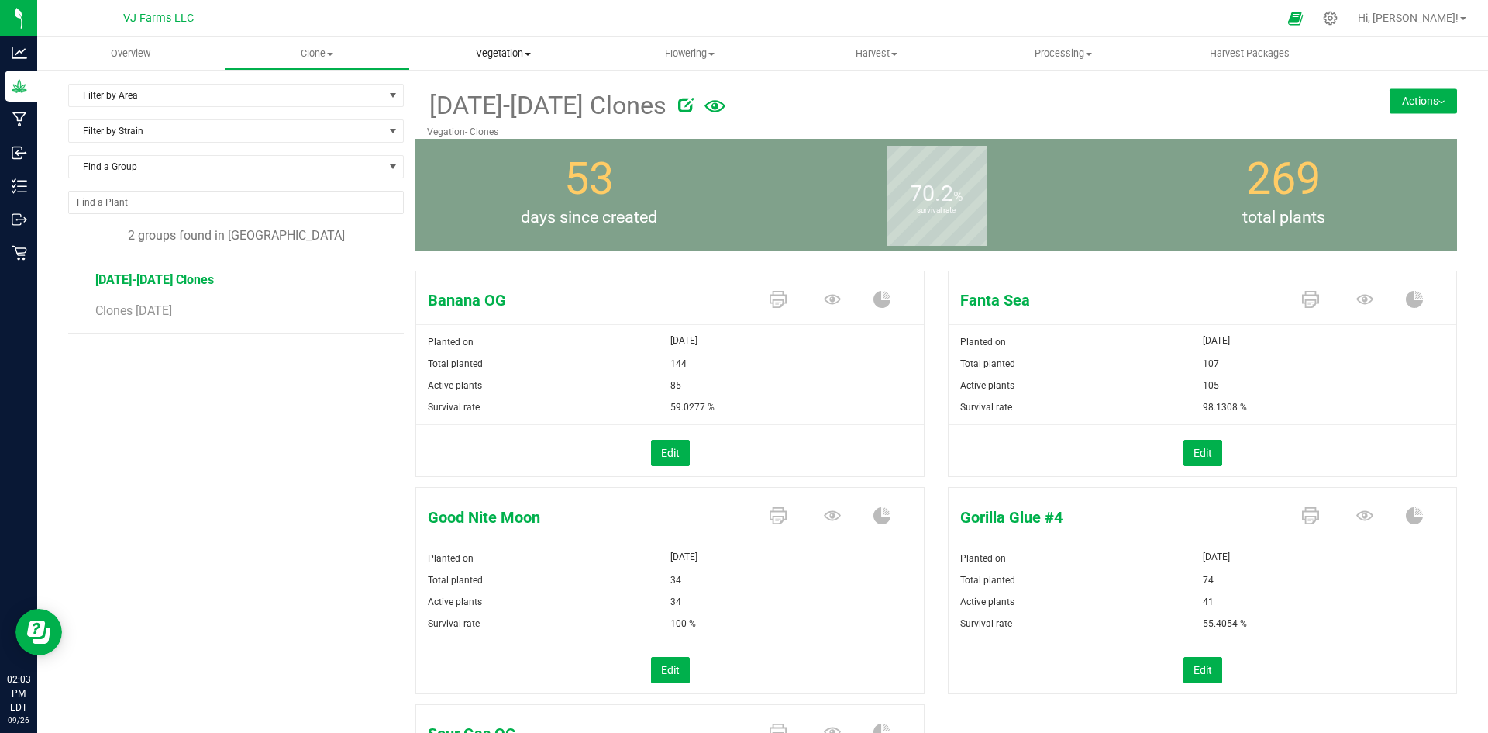
click at [519, 63] on uib-tab-heading "Vegetation Veg groups Veg plants Mother groups Mother plants Apply to plants" at bounding box center [503, 53] width 185 height 31
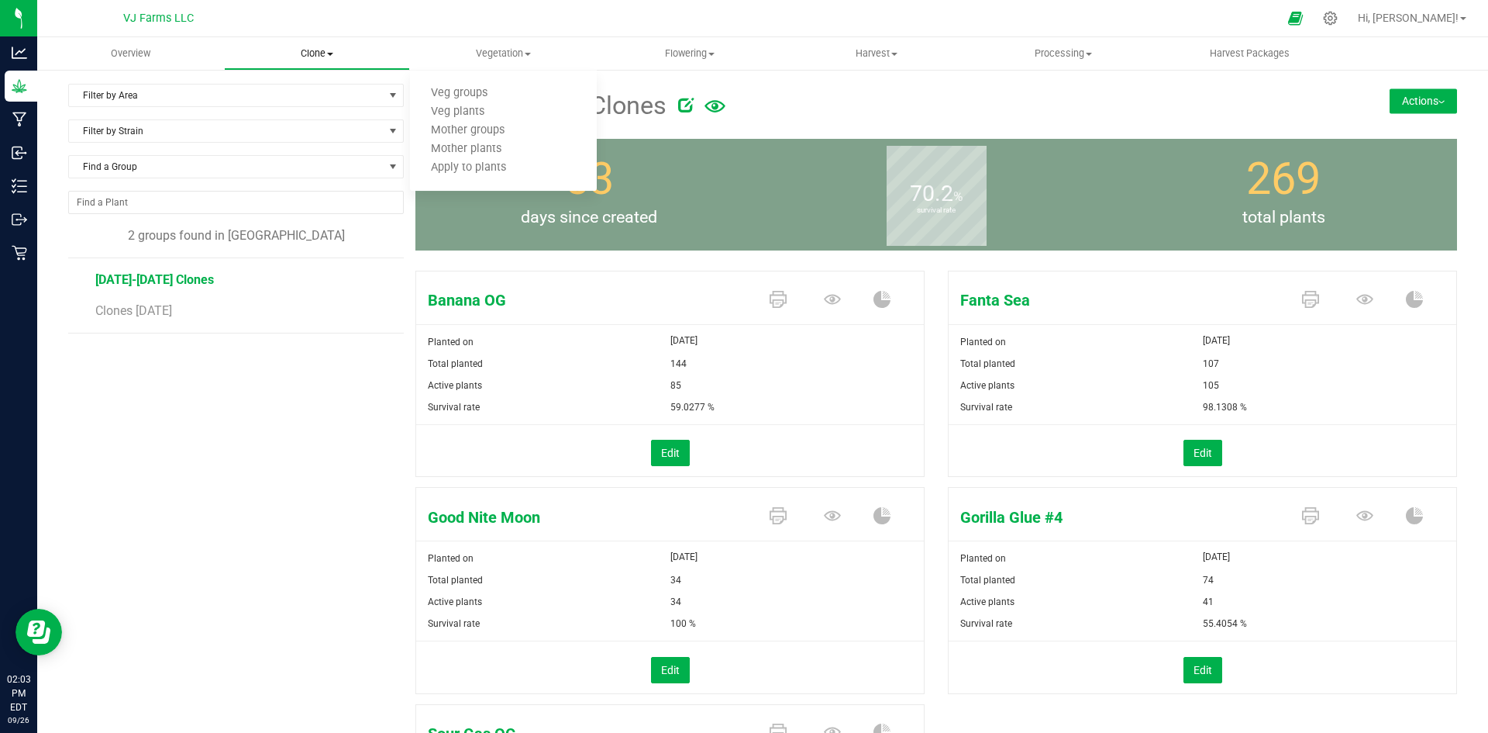
click at [315, 43] on uib-tab-heading "Clone Create plants Cloning groups Cloning plants Apply to plants" at bounding box center [317, 53] width 185 height 31
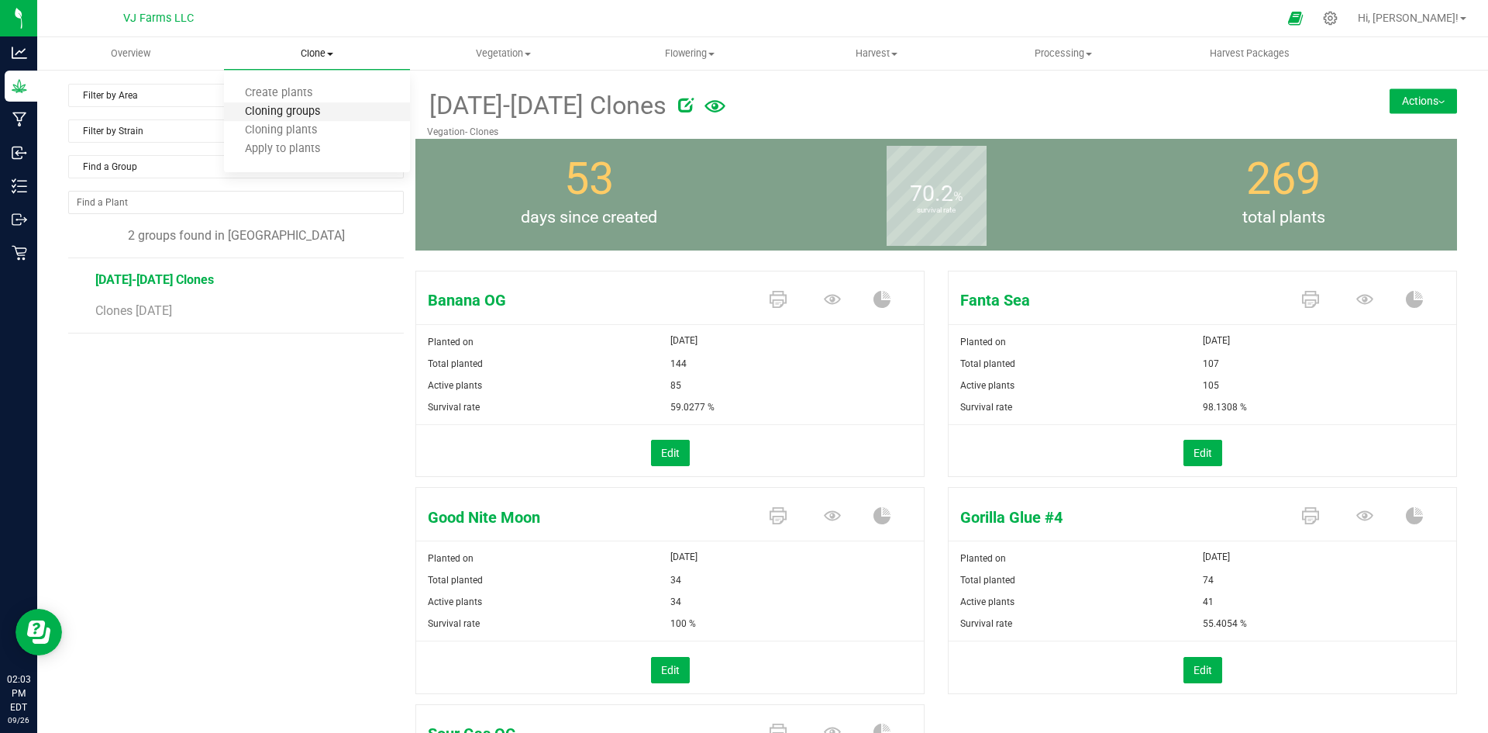
click at [319, 112] on span "Cloning groups" at bounding box center [282, 111] width 117 height 13
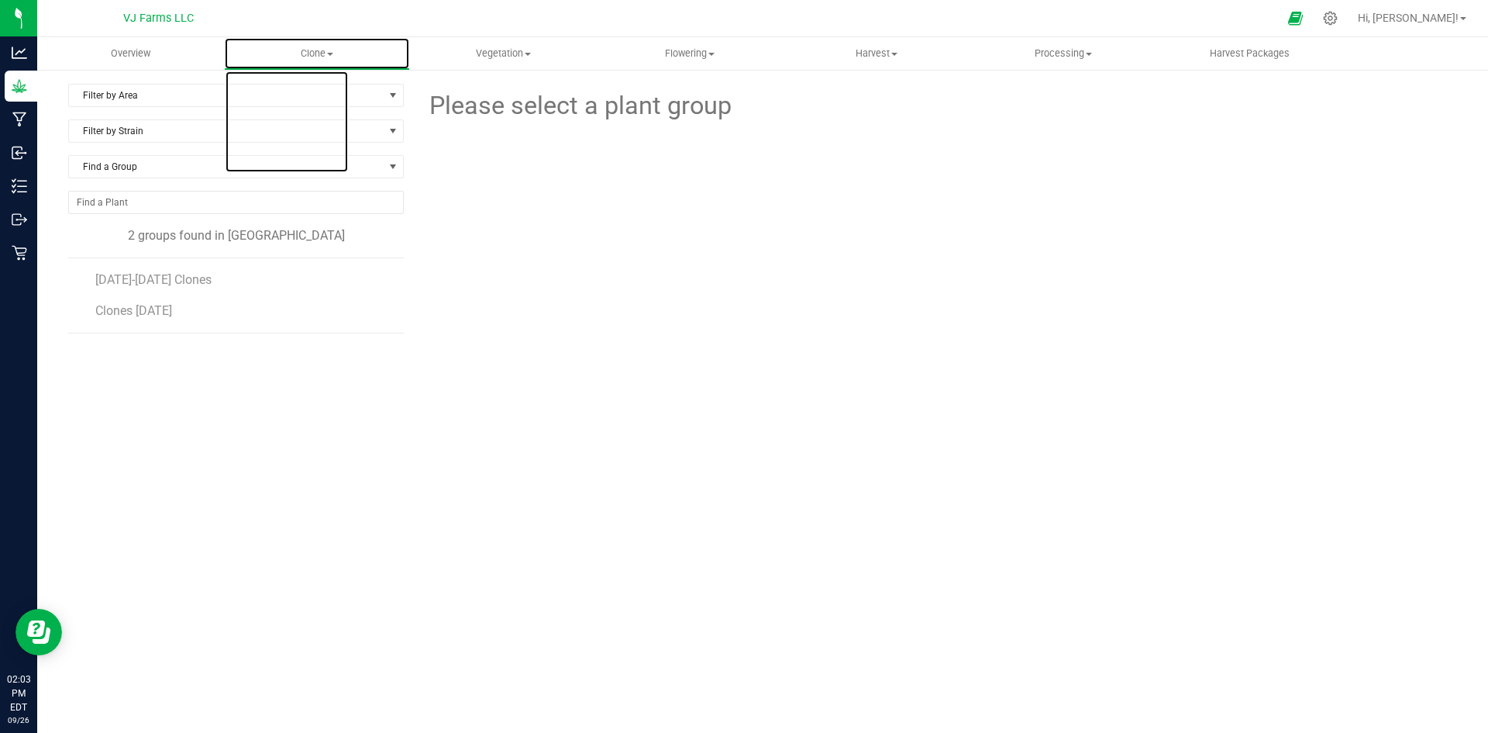
click at [325, 49] on span "Clone" at bounding box center [317, 54] width 185 height 14
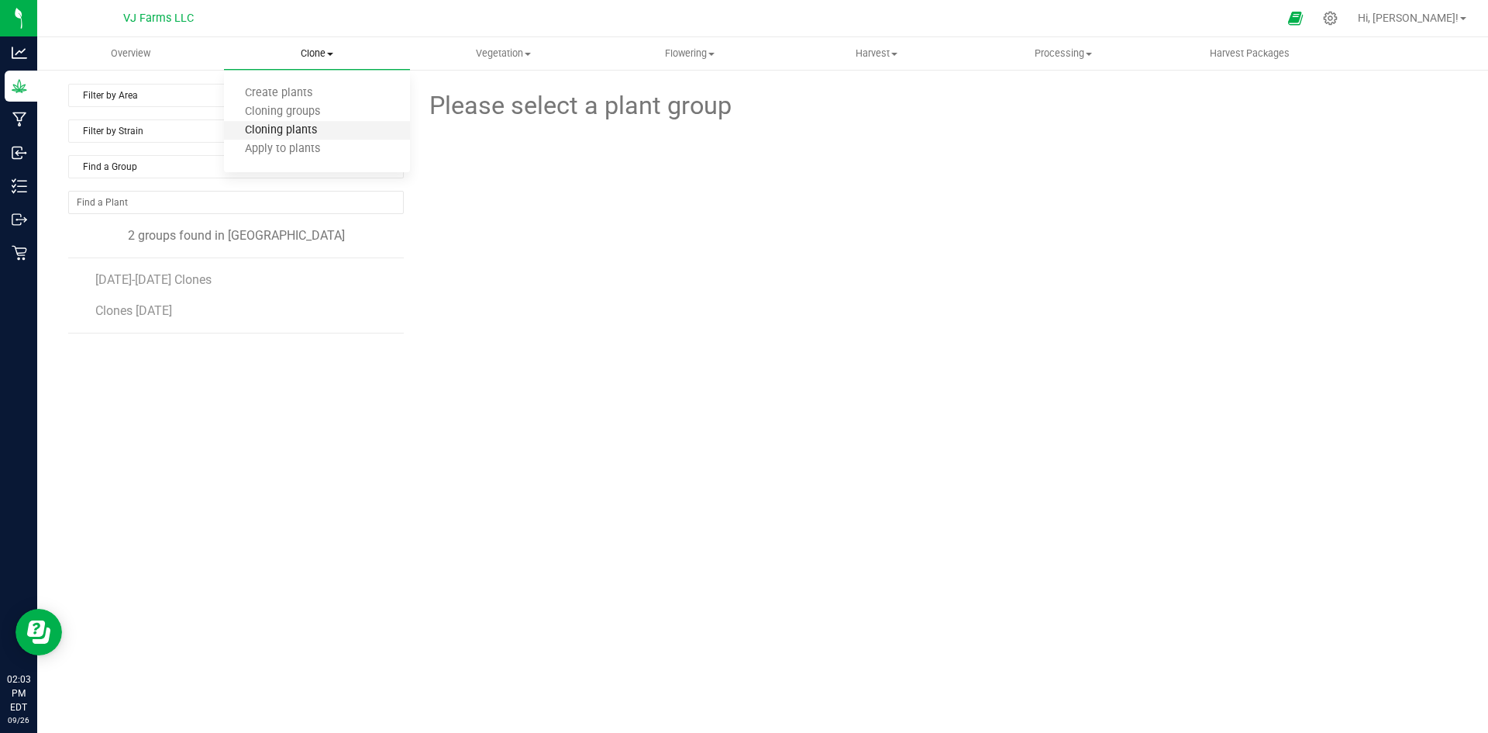
click at [306, 132] on span "Cloning plants" at bounding box center [281, 130] width 114 height 13
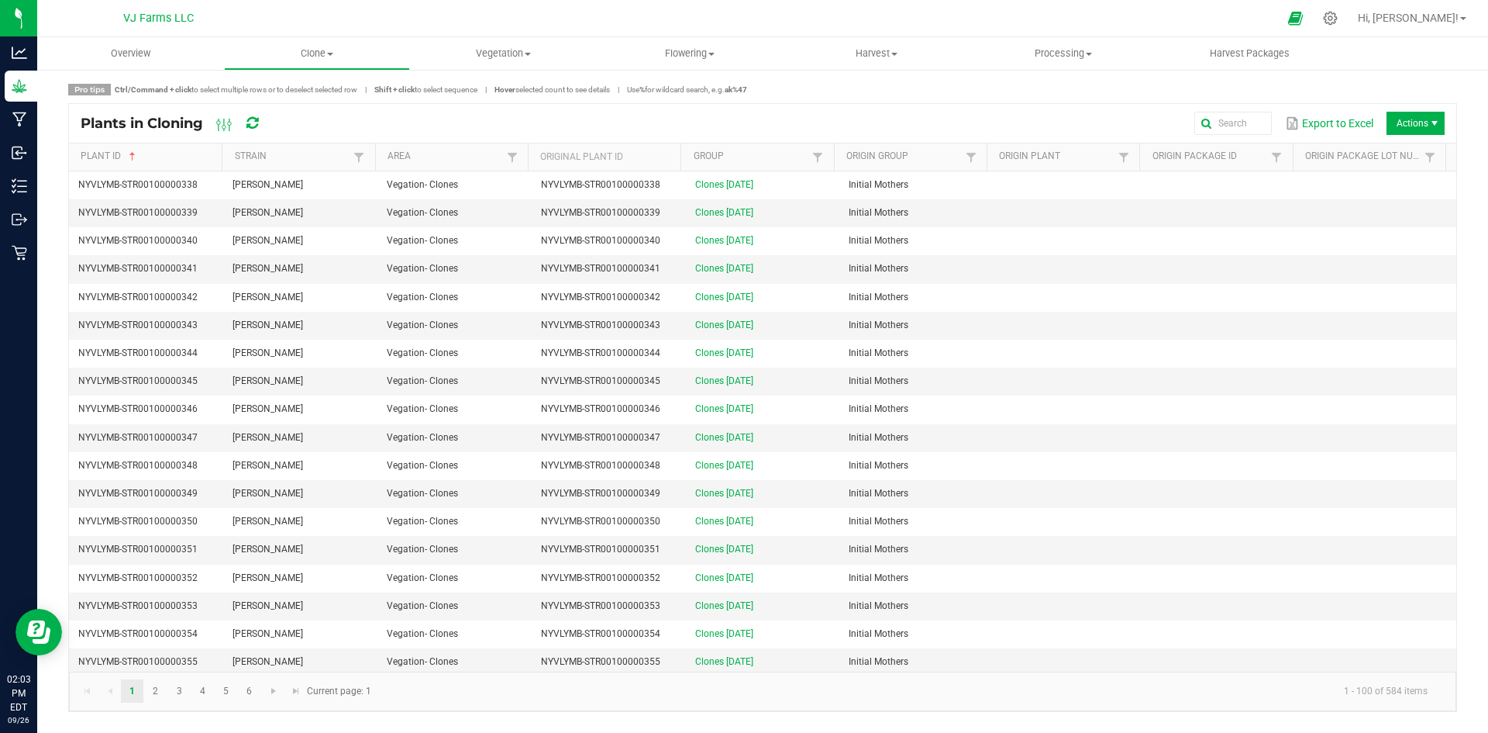
click at [1225, 136] on div "Plants in Cloning Export to Excel Actions" at bounding box center [763, 123] width 1388 height 39
click at [1231, 128] on input "text" at bounding box center [1044, 123] width 454 height 23
click at [322, 43] on uib-tab-heading "Clone Create plants Cloning groups Cloning plants Apply to plants" at bounding box center [317, 53] width 185 height 31
click at [494, 47] on span "Vegetation" at bounding box center [503, 54] width 185 height 14
click at [306, 50] on span "Clone" at bounding box center [317, 54] width 185 height 14
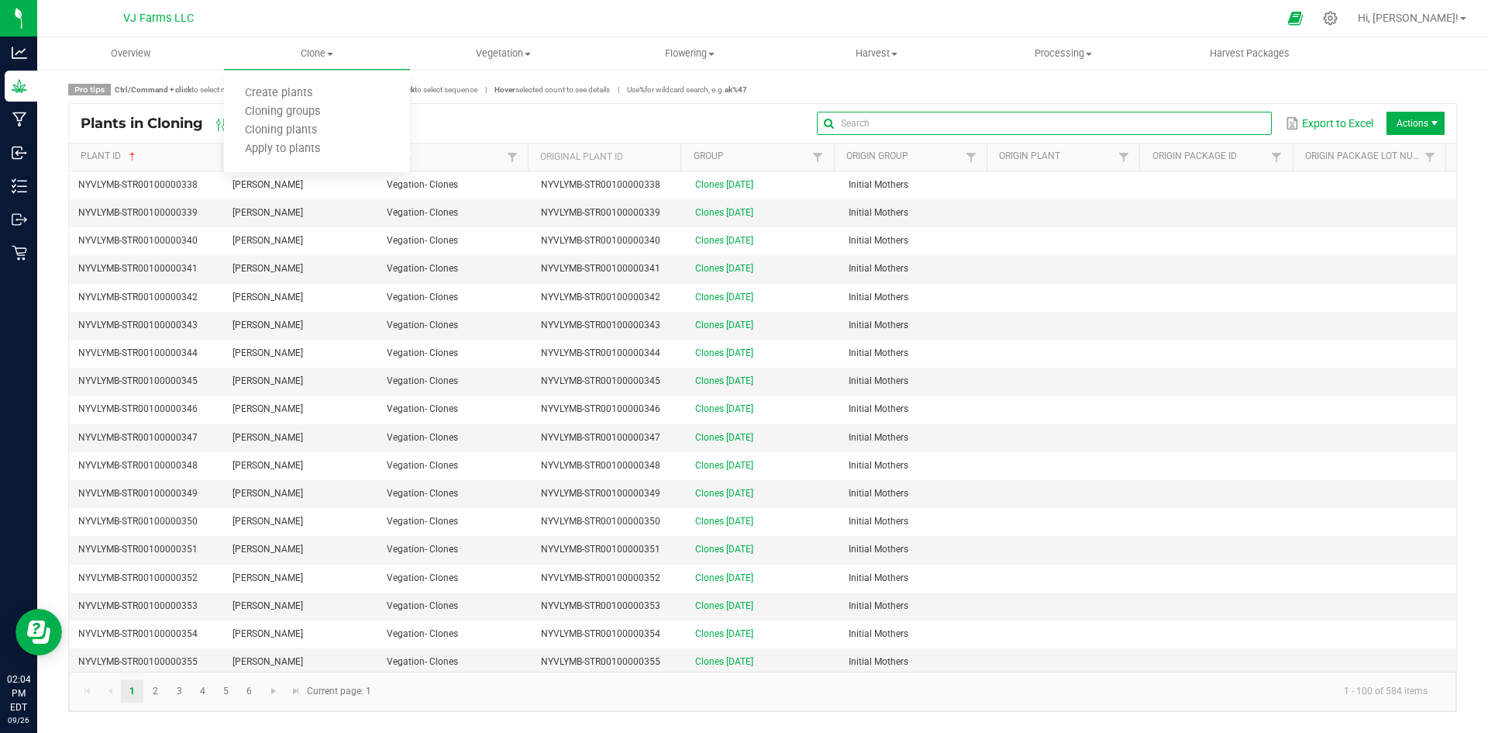
click at [1219, 115] on input "text" at bounding box center [1044, 123] width 454 height 23
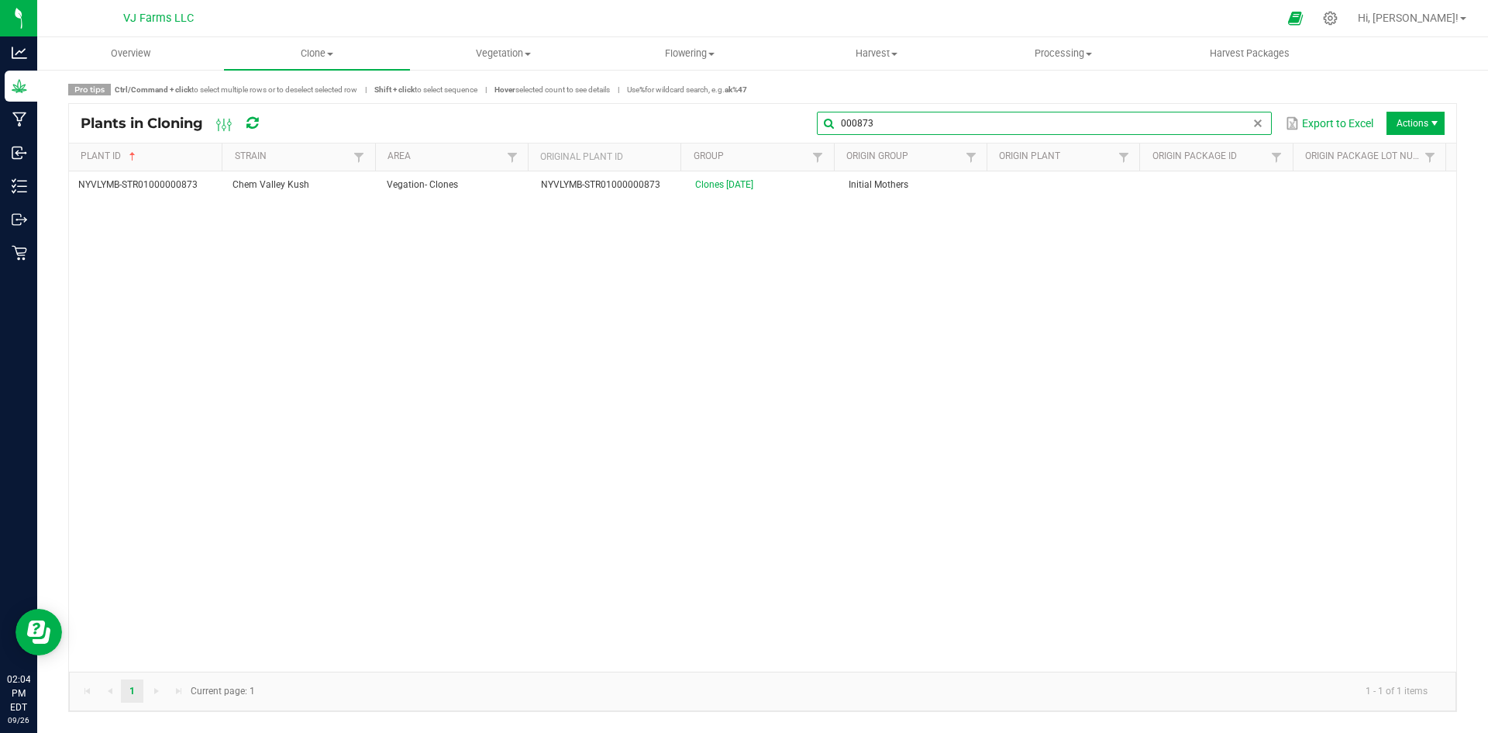
type input "000873"
click at [1433, 114] on span "Actions" at bounding box center [1416, 123] width 58 height 23
click at [1329, 266] on div "NYVLYMB-STR01000000873 Chem Valley Kush Vegation- Clones NYVLYMB-STR01000000873…" at bounding box center [763, 421] width 1388 height 500
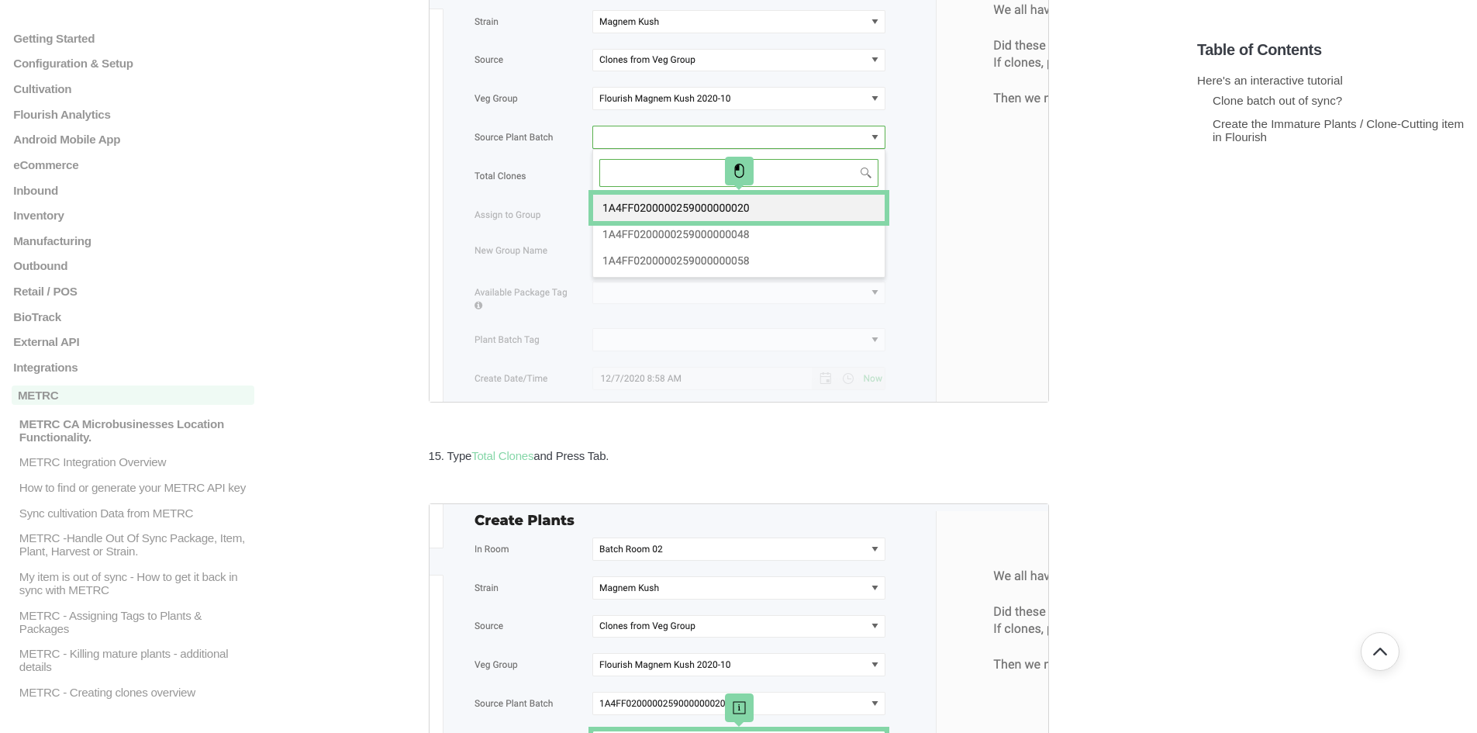
scroll to position [8993, 0]
